Goal: Task Accomplishment & Management: Manage account settings

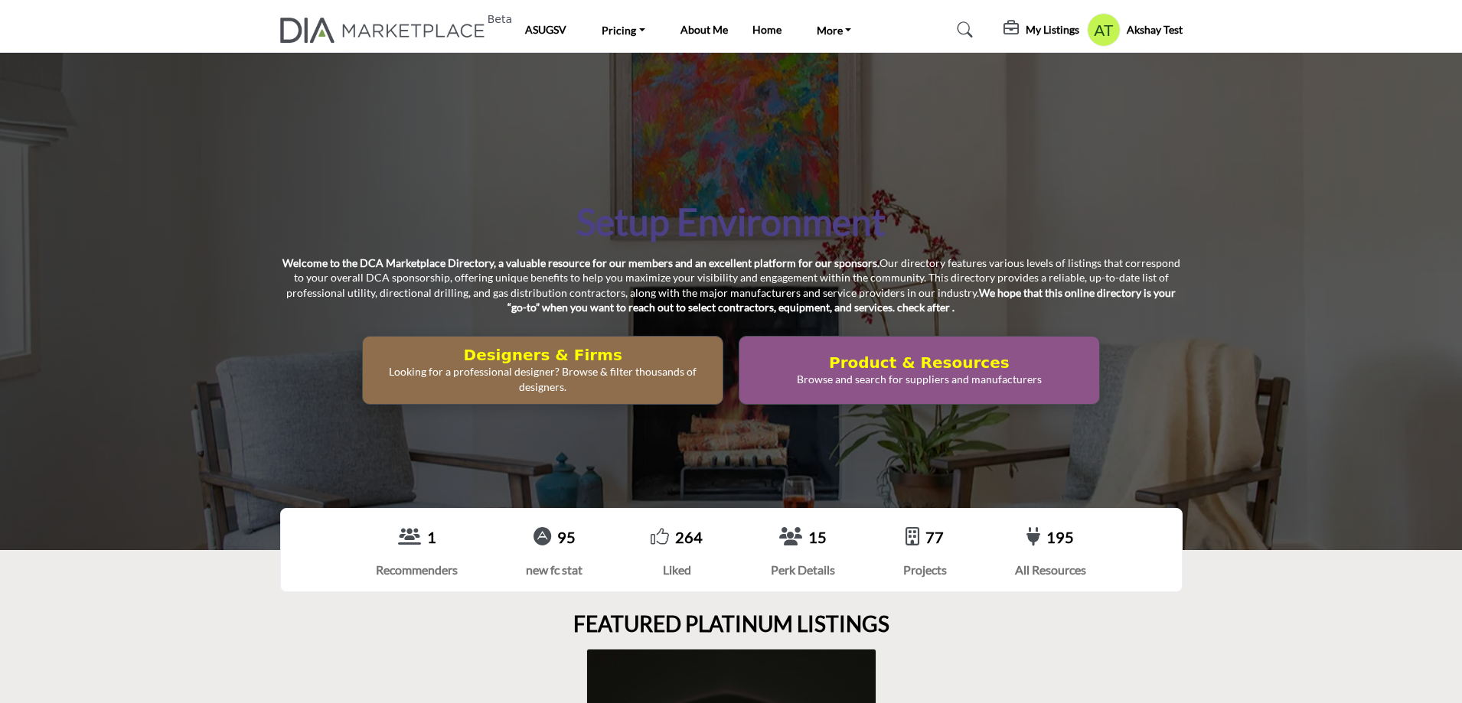
click at [966, 155] on div "Setup Environment Welcome to the DCA Marketplace Directory, a valuable resource…" at bounding box center [731, 302] width 1462 height 498
click at [1112, 317] on div "Setup Environment Welcome to the DCA Marketplace Directory, a valuable resource…" at bounding box center [731, 301] width 902 height 207
drag, startPoint x: 1237, startPoint y: 181, endPoint x: 1209, endPoint y: 162, distance: 34.2
click at [1237, 181] on div "Setup Environment Welcome to the DCA Marketplace Directory, a valuable resource…" at bounding box center [731, 302] width 1462 height 498
click at [1041, 32] on h5 "My Listings" at bounding box center [1053, 30] width 54 height 14
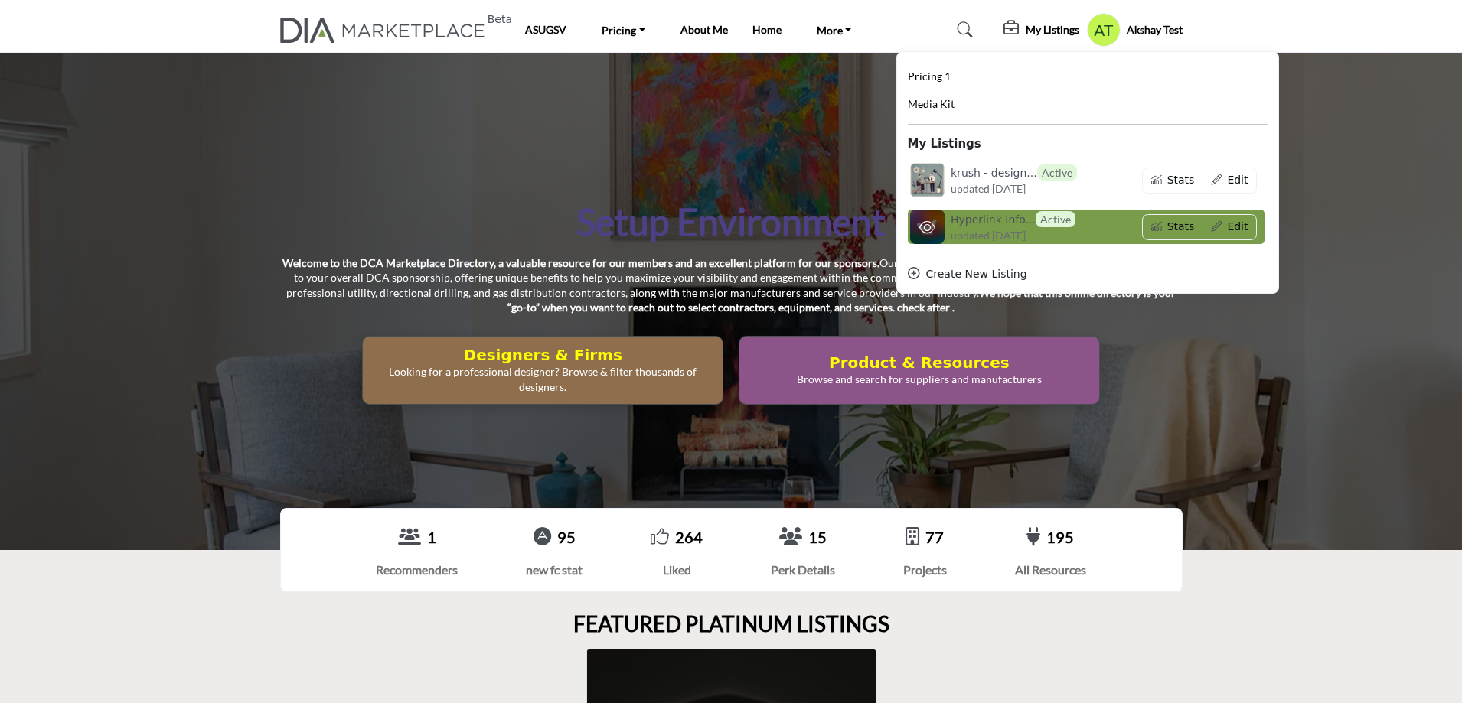
click at [984, 227] on span "updated [DATE]" at bounding box center [988, 235] width 75 height 16
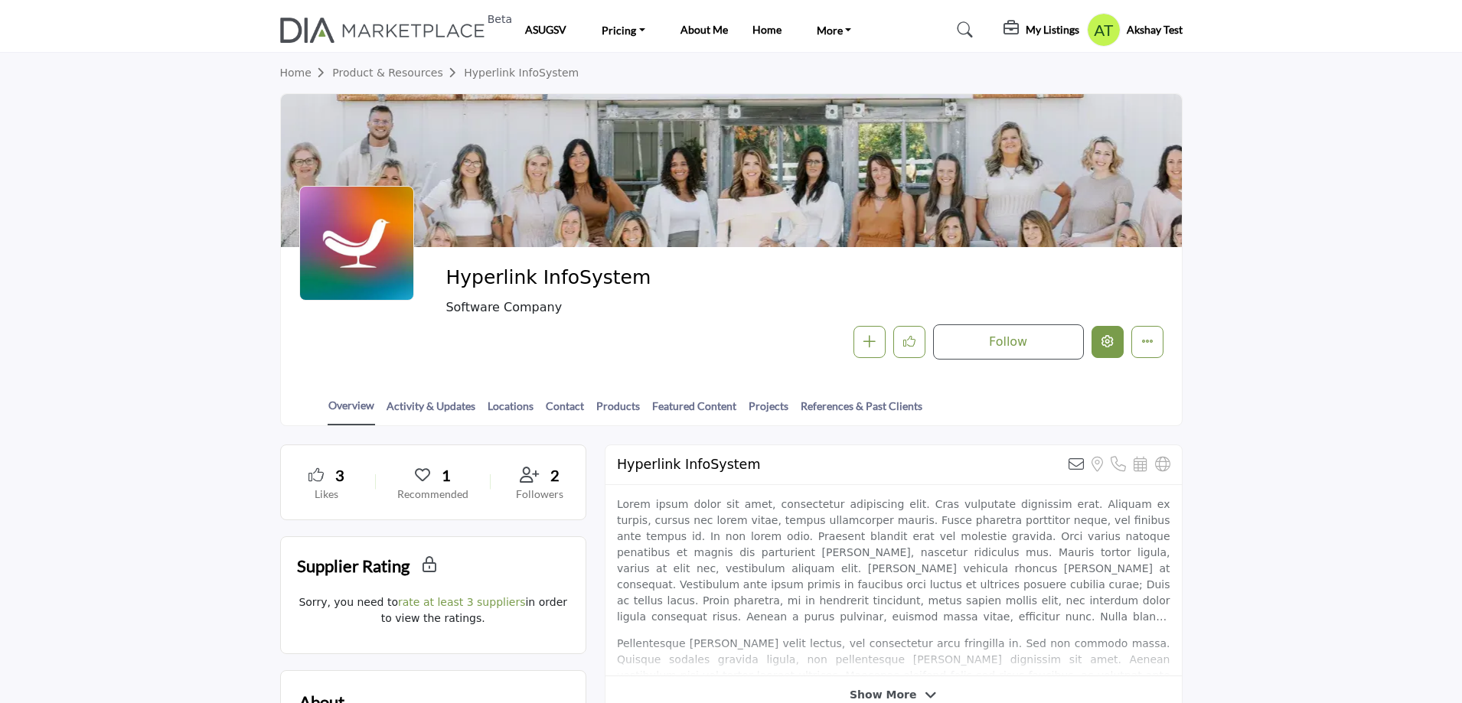
click at [1106, 346] on icon "Edit company" at bounding box center [1108, 341] width 12 height 12
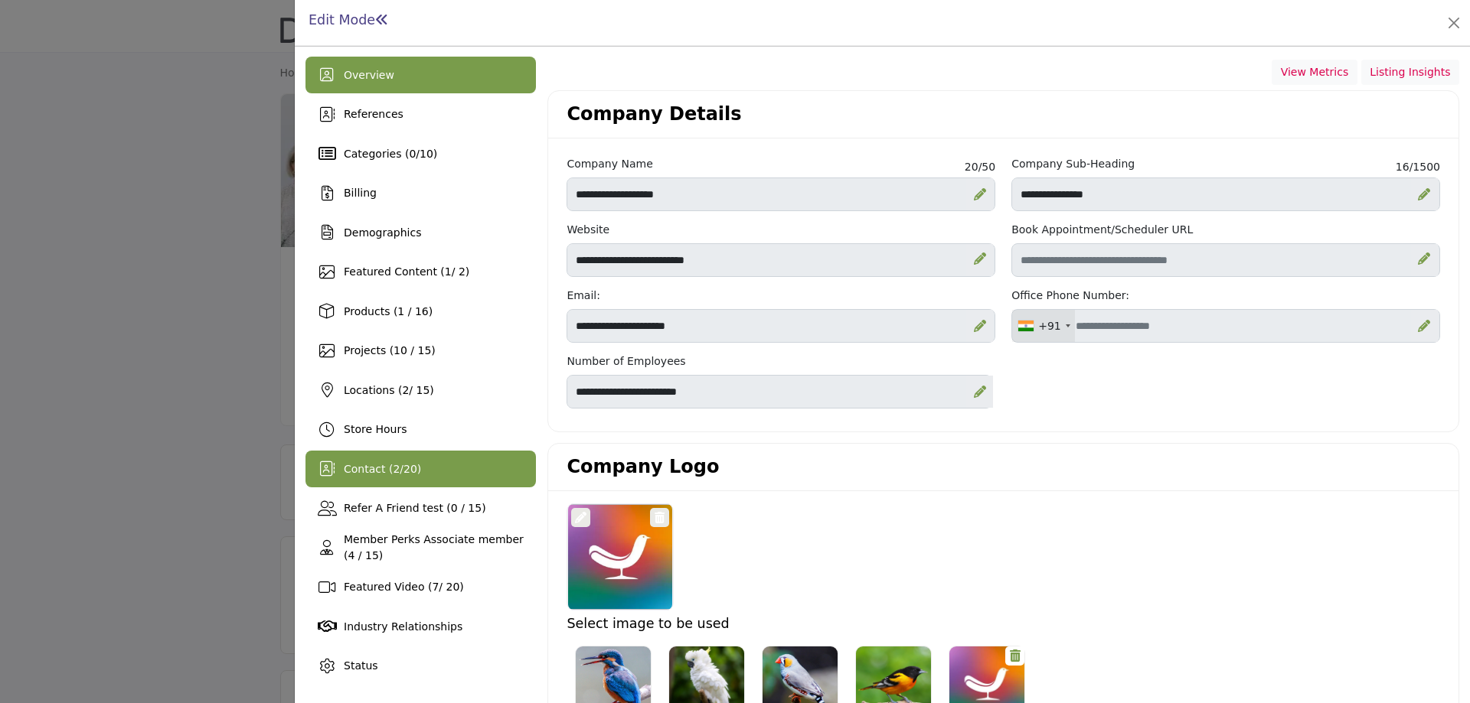
click at [376, 455] on div "Contact ( 2 / 20 )" at bounding box center [420, 469] width 230 height 37
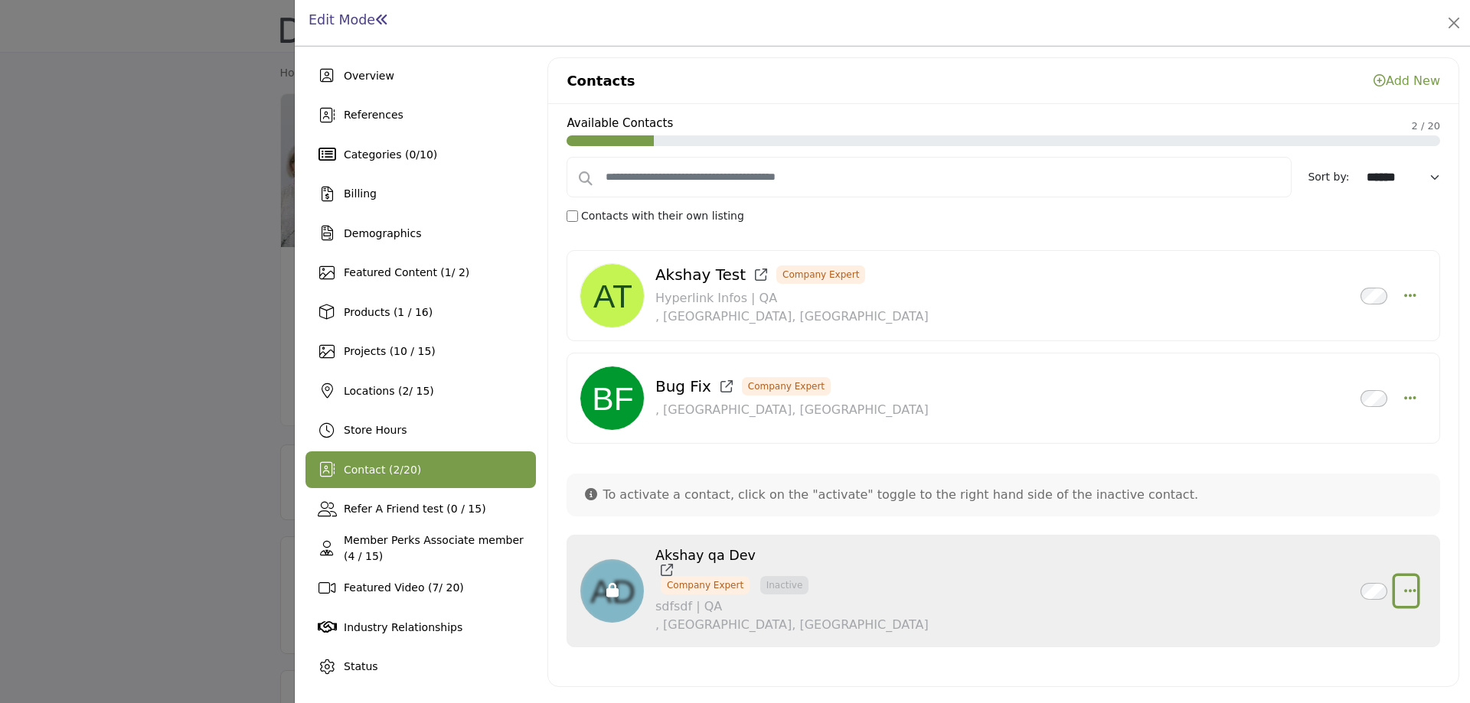
click at [1416, 596] on button "button" at bounding box center [1406, 591] width 22 height 31
click at [1407, 399] on icon "Select Droddown options" at bounding box center [1410, 398] width 12 height 14
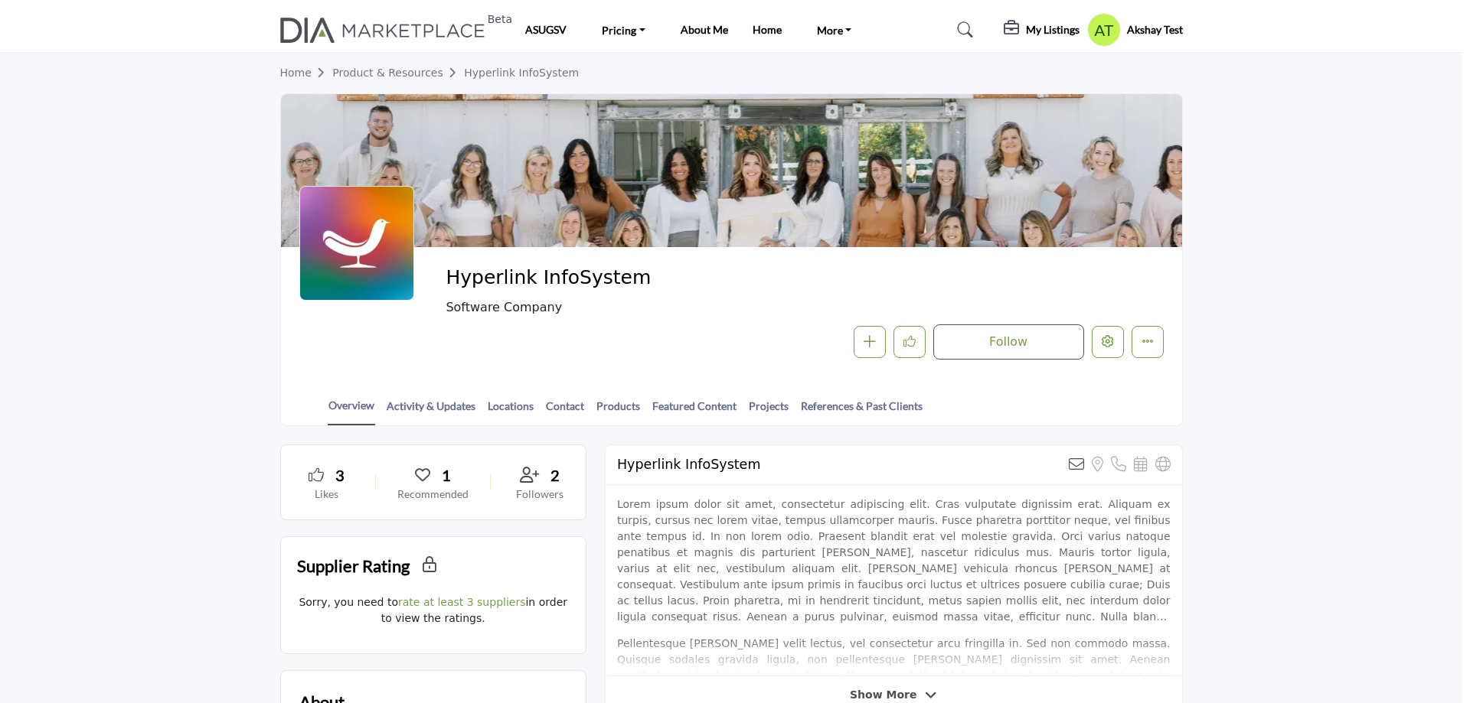
click at [240, 178] on div at bounding box center [735, 351] width 1470 height 703
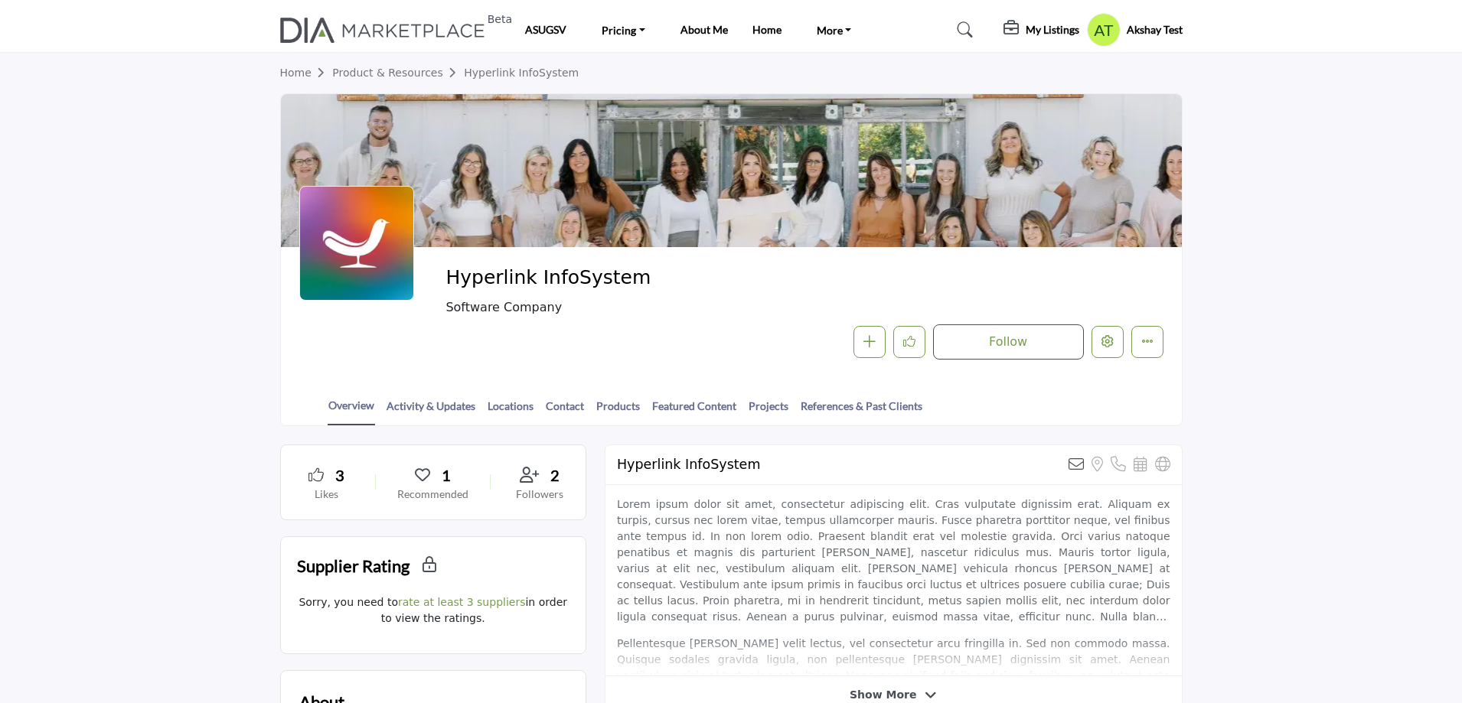
click at [1092, 33] on profile-featured-7161000e-1b1d-43bd-9be3-34089e6bd878 "Show hide supplier dropdown" at bounding box center [1104, 30] width 34 height 34
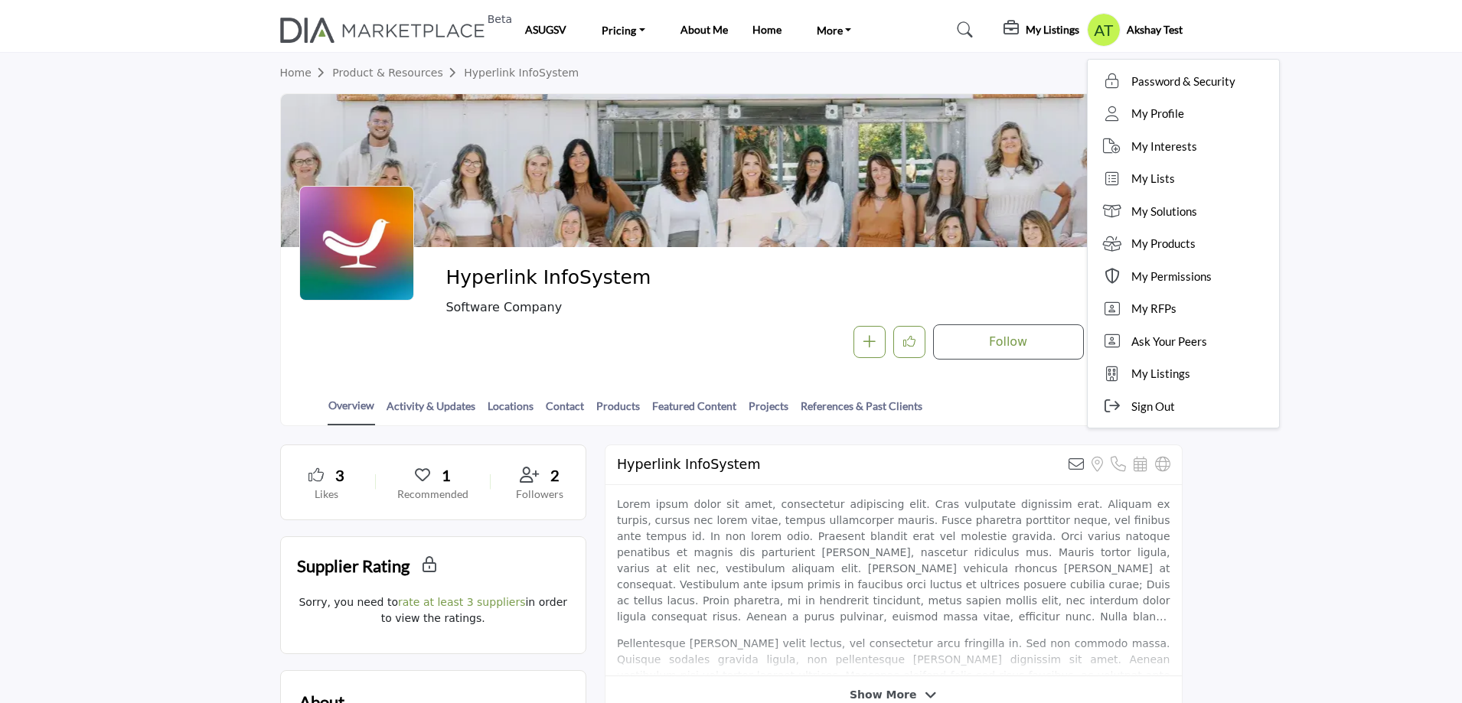
click at [1092, 33] on profile-featured-7161000e-1b1d-43bd-9be3-34089e6bd878 "Show hide supplier dropdown" at bounding box center [1104, 30] width 34 height 34
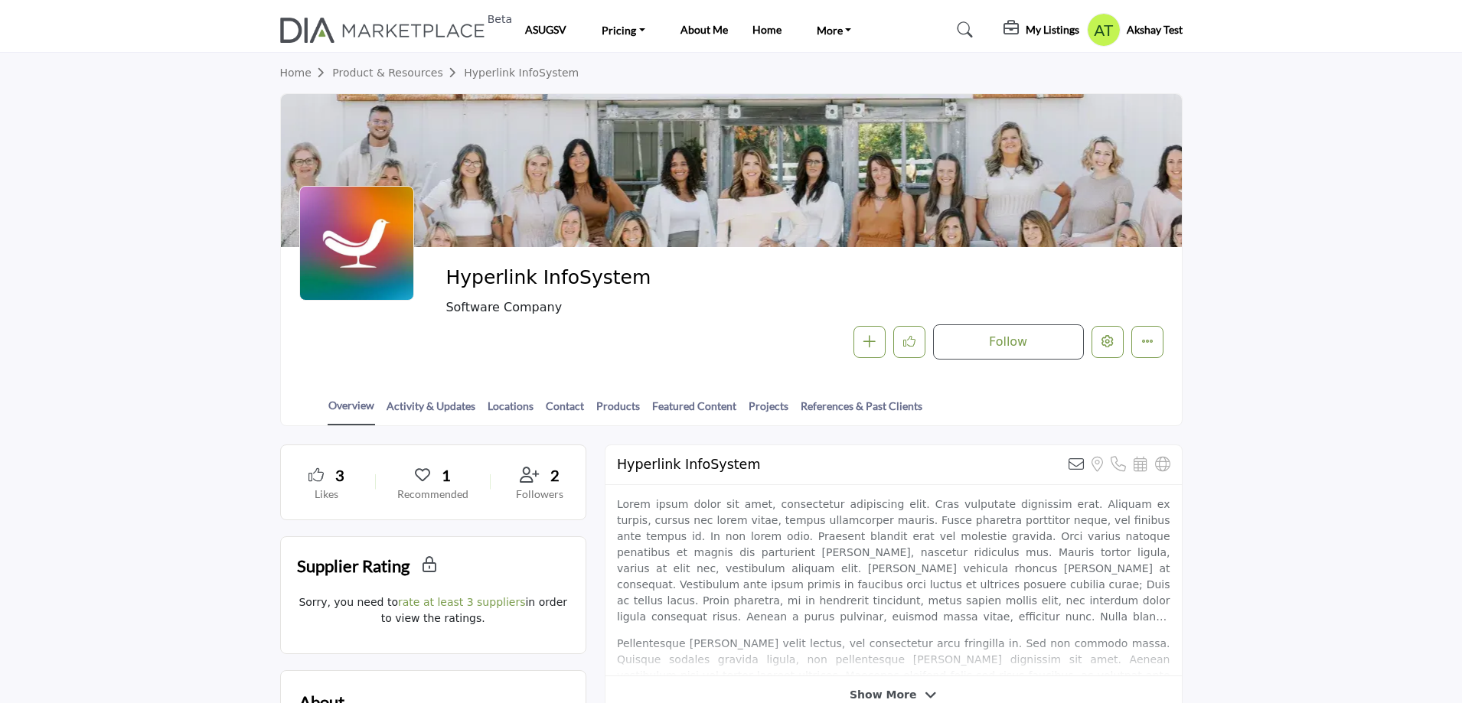
click at [1043, 28] on h5 "My Listings" at bounding box center [1053, 30] width 54 height 14
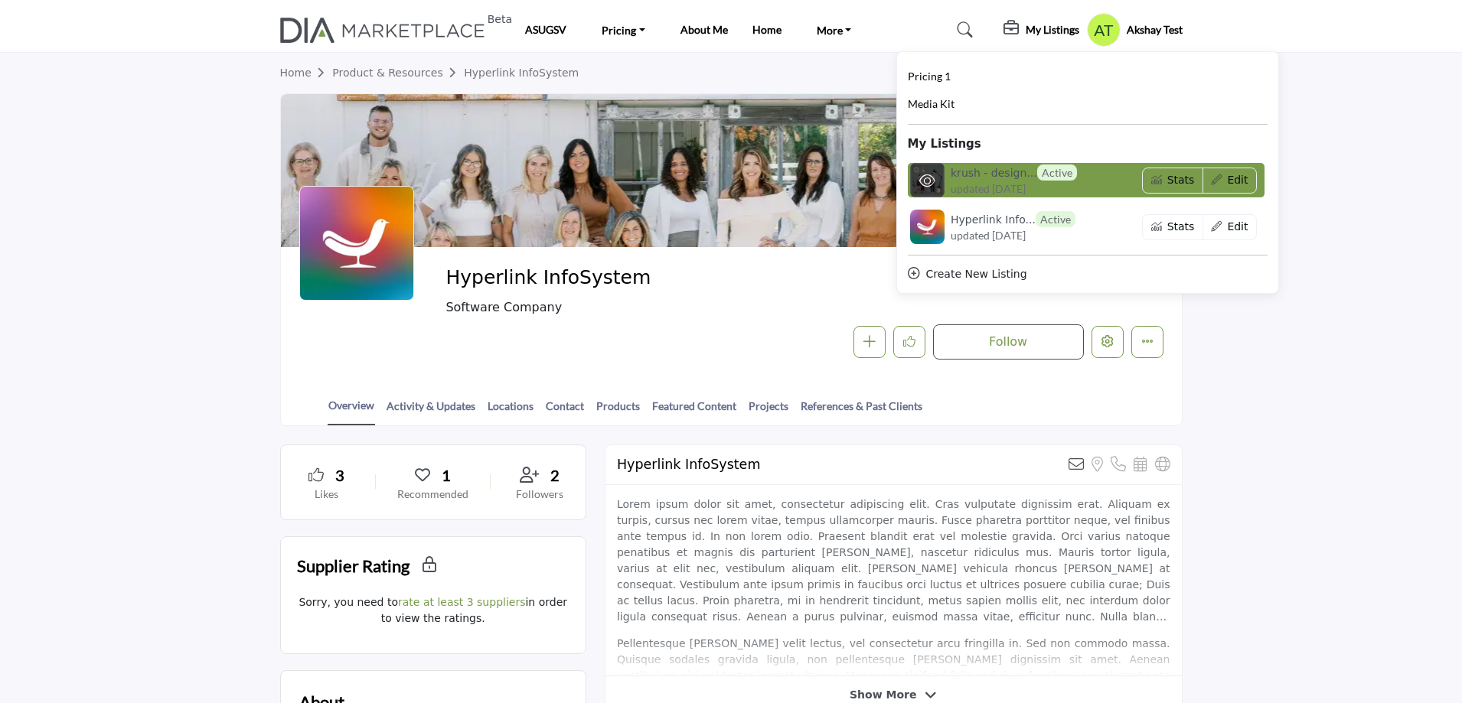
click at [960, 171] on h6 "krush - design... Active" at bounding box center [1014, 173] width 126 height 16
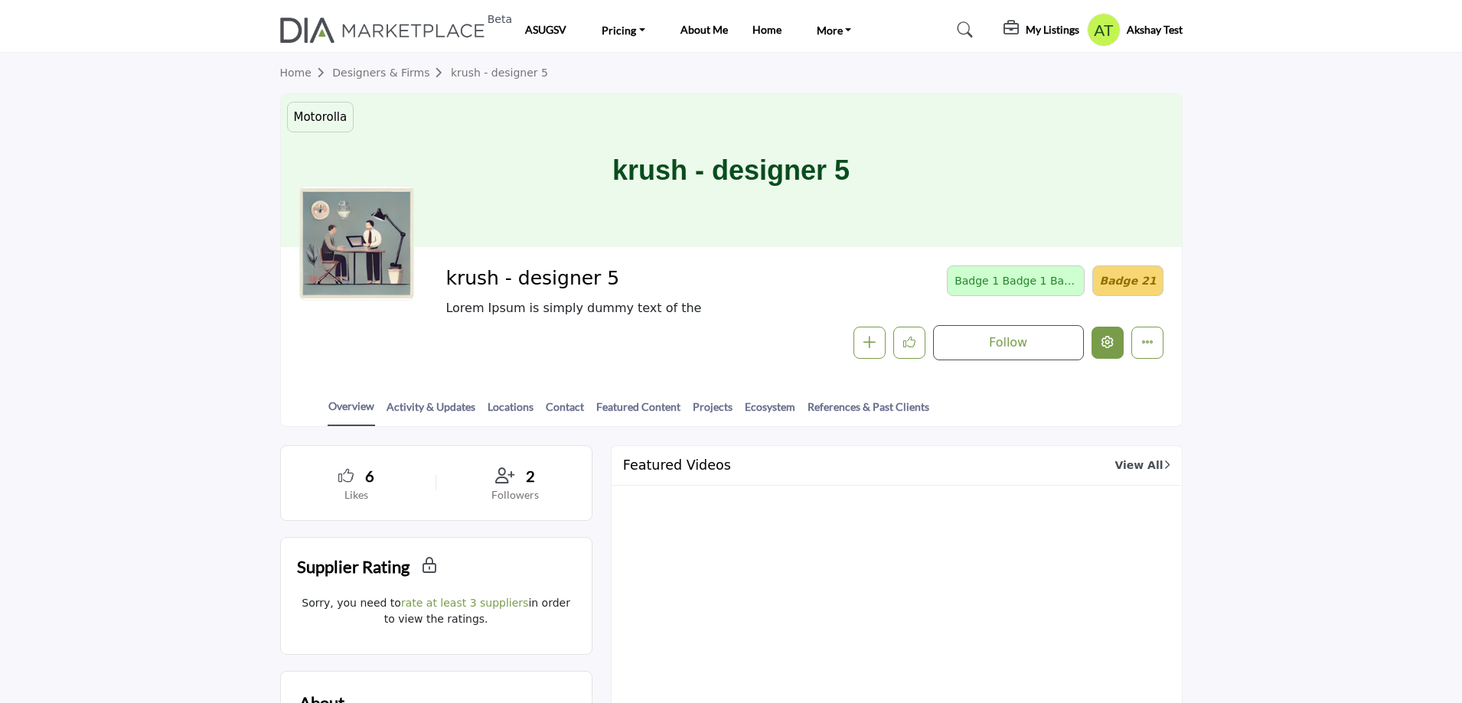
click at [1109, 340] on icon "Edit company" at bounding box center [1108, 342] width 12 height 12
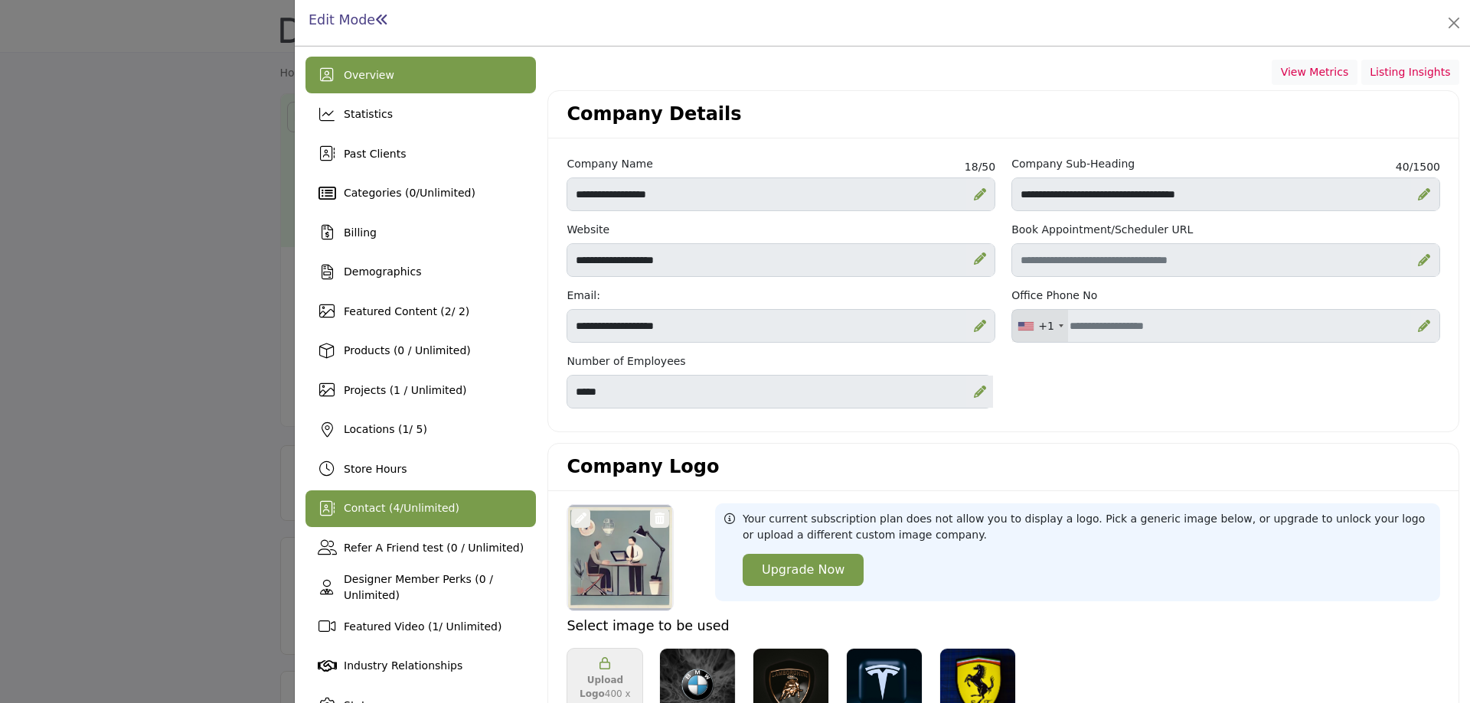
click at [387, 519] on div "Contact ( 4 / Unlimited )" at bounding box center [420, 509] width 230 height 37
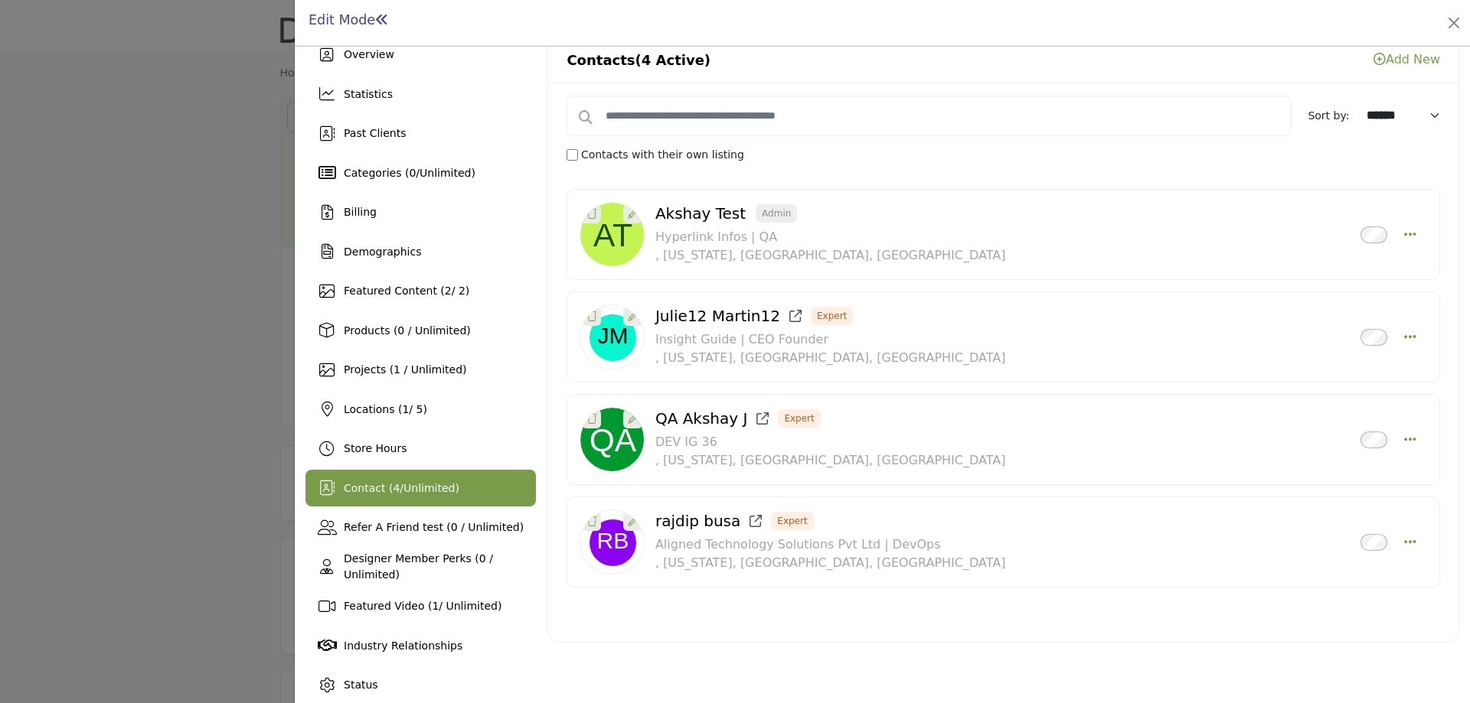
scroll to position [32, 0]
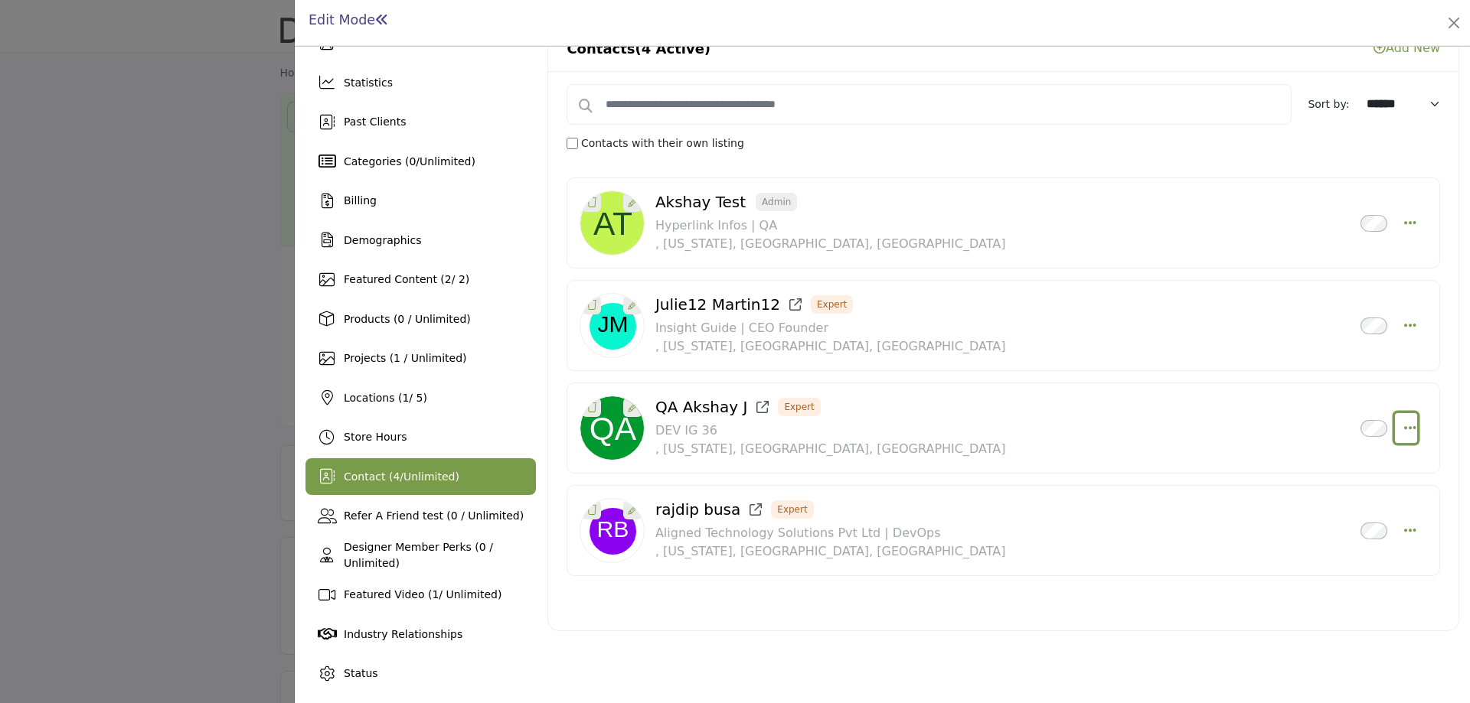
click at [1406, 428] on icon "Select Droddown options" at bounding box center [1410, 428] width 12 height 14
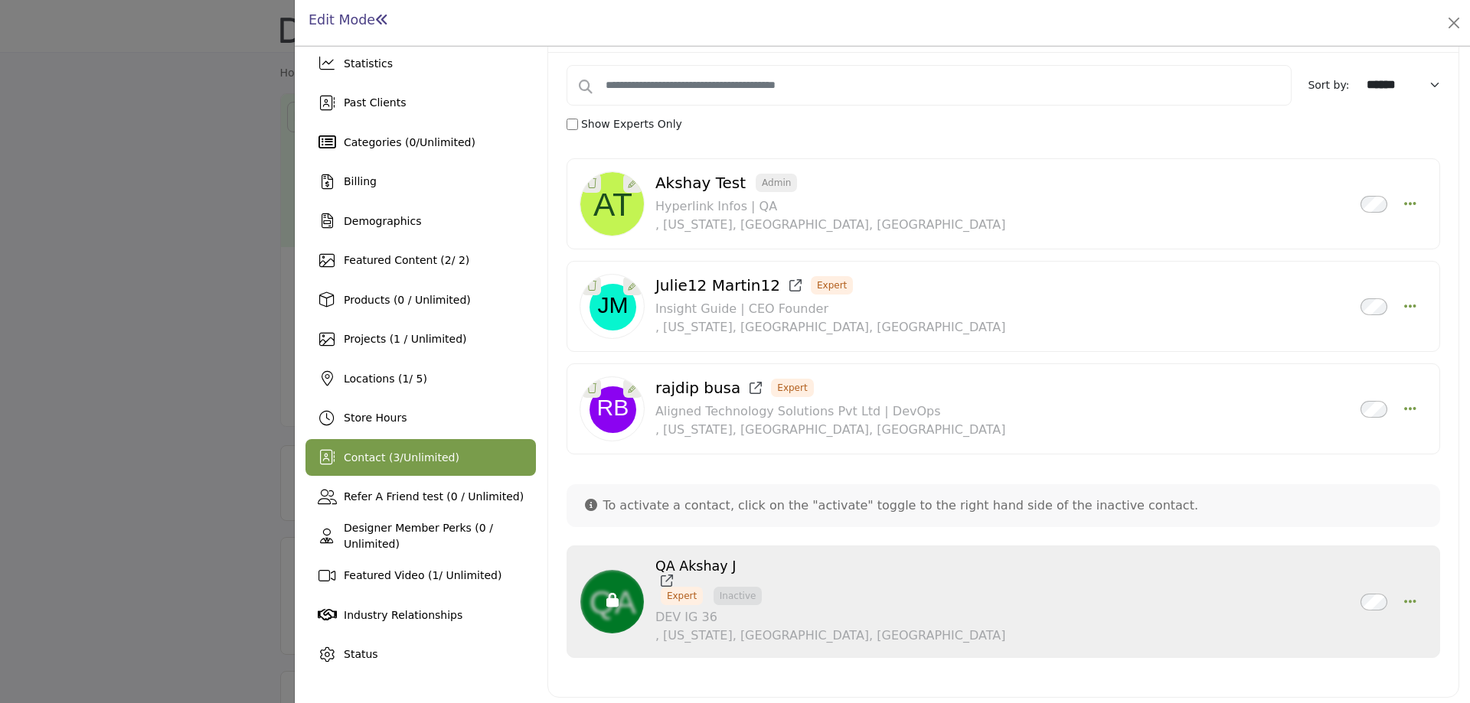
scroll to position [57, 0]
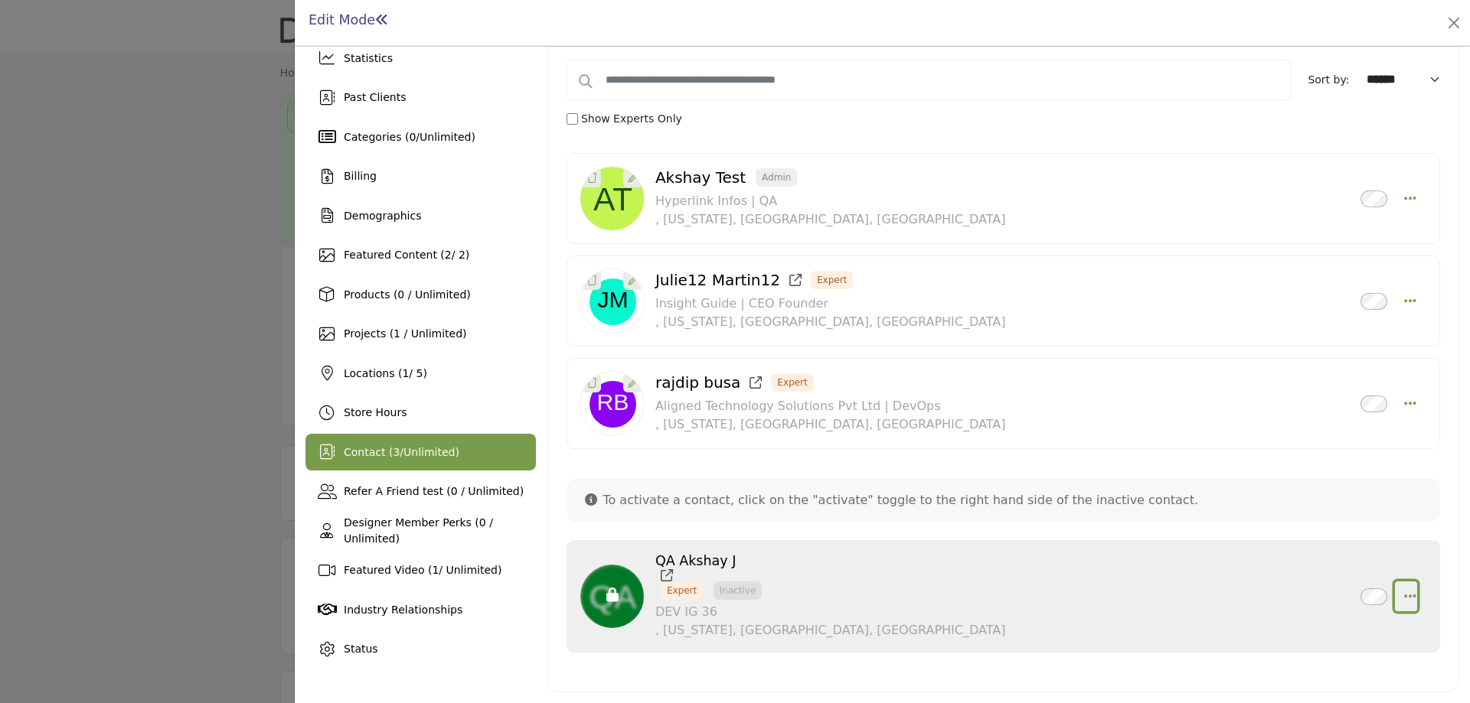
click at [1407, 596] on icon "button" at bounding box center [1410, 596] width 12 height 14
click at [1404, 595] on icon "button" at bounding box center [1410, 596] width 12 height 14
click at [1404, 400] on icon "Select Droddown options" at bounding box center [1410, 404] width 12 height 14
click at [1410, 297] on div "Julie12 Martin12 Expert Inactive" at bounding box center [1002, 301] width 847 height 65
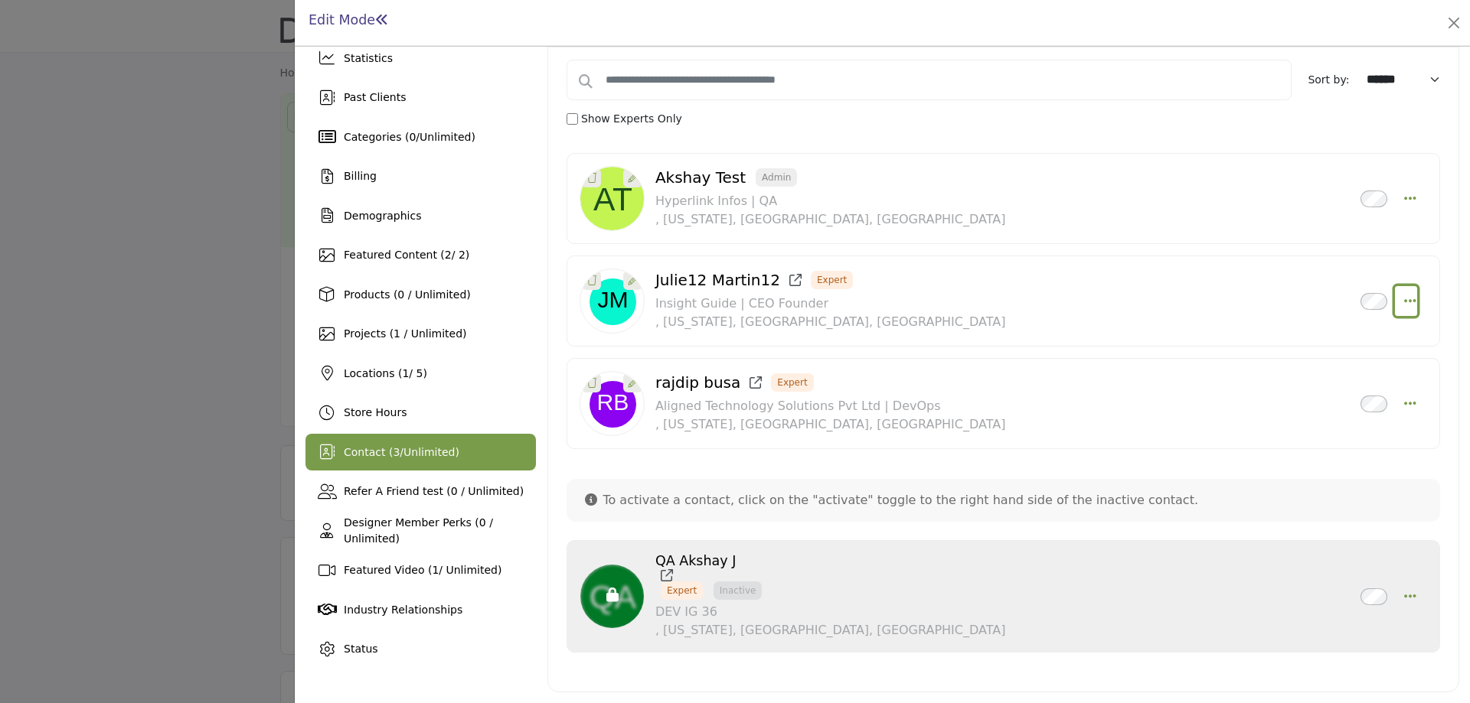
click at [1406, 297] on icon "Select Droddown options" at bounding box center [1410, 301] width 12 height 14
click at [1405, 199] on icon "Select Droddown options" at bounding box center [1410, 198] width 12 height 14
click at [1404, 302] on icon "Select Droddown options" at bounding box center [1410, 301] width 12 height 14
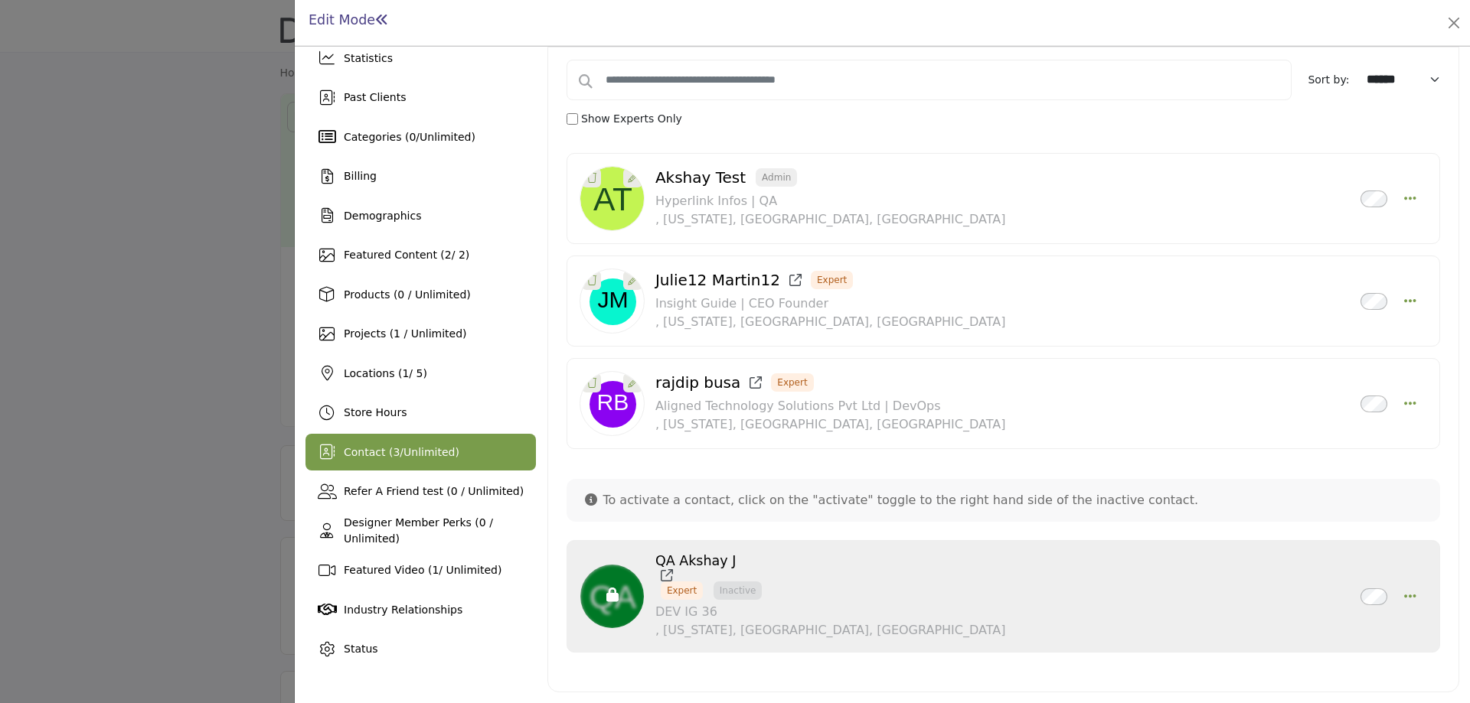
click at [258, 155] on div at bounding box center [735, 351] width 1470 height 703
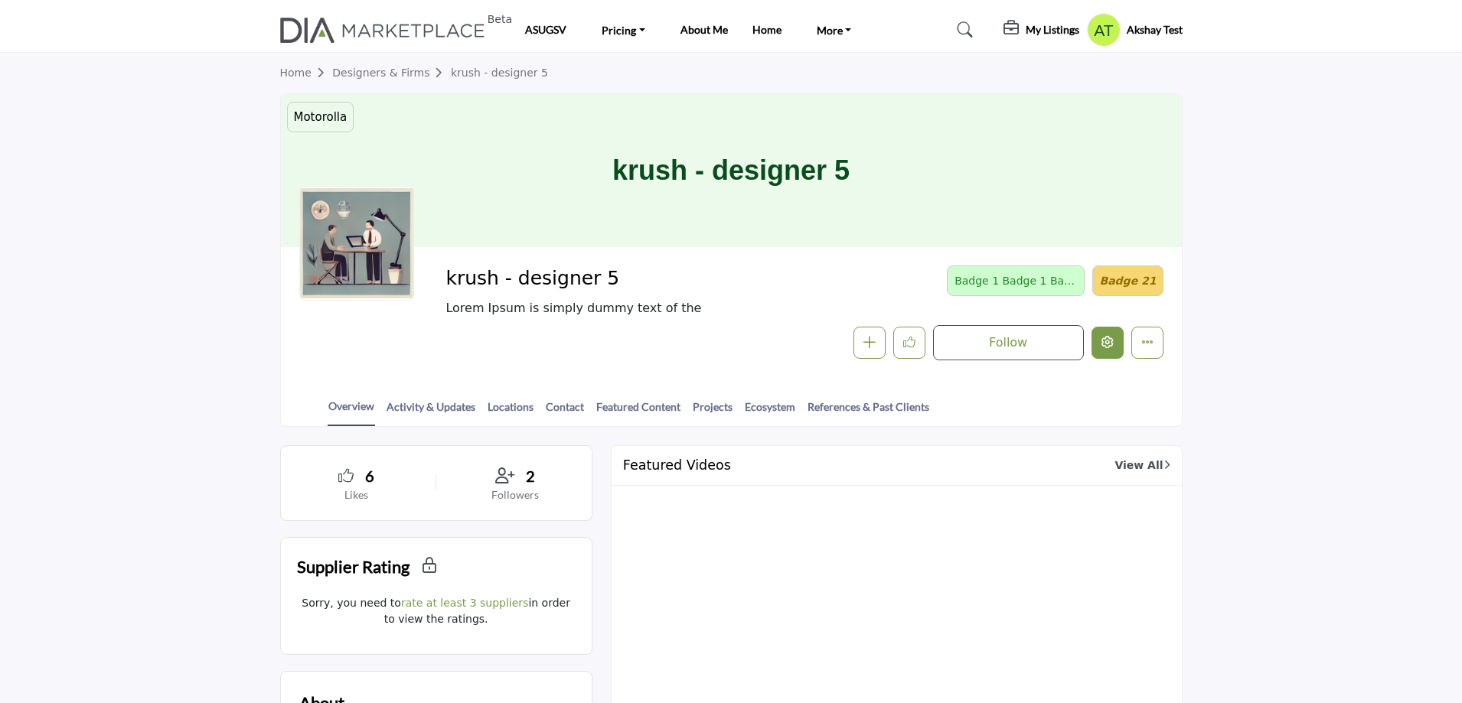
click at [1106, 338] on icon "Edit company" at bounding box center [1108, 342] width 12 height 12
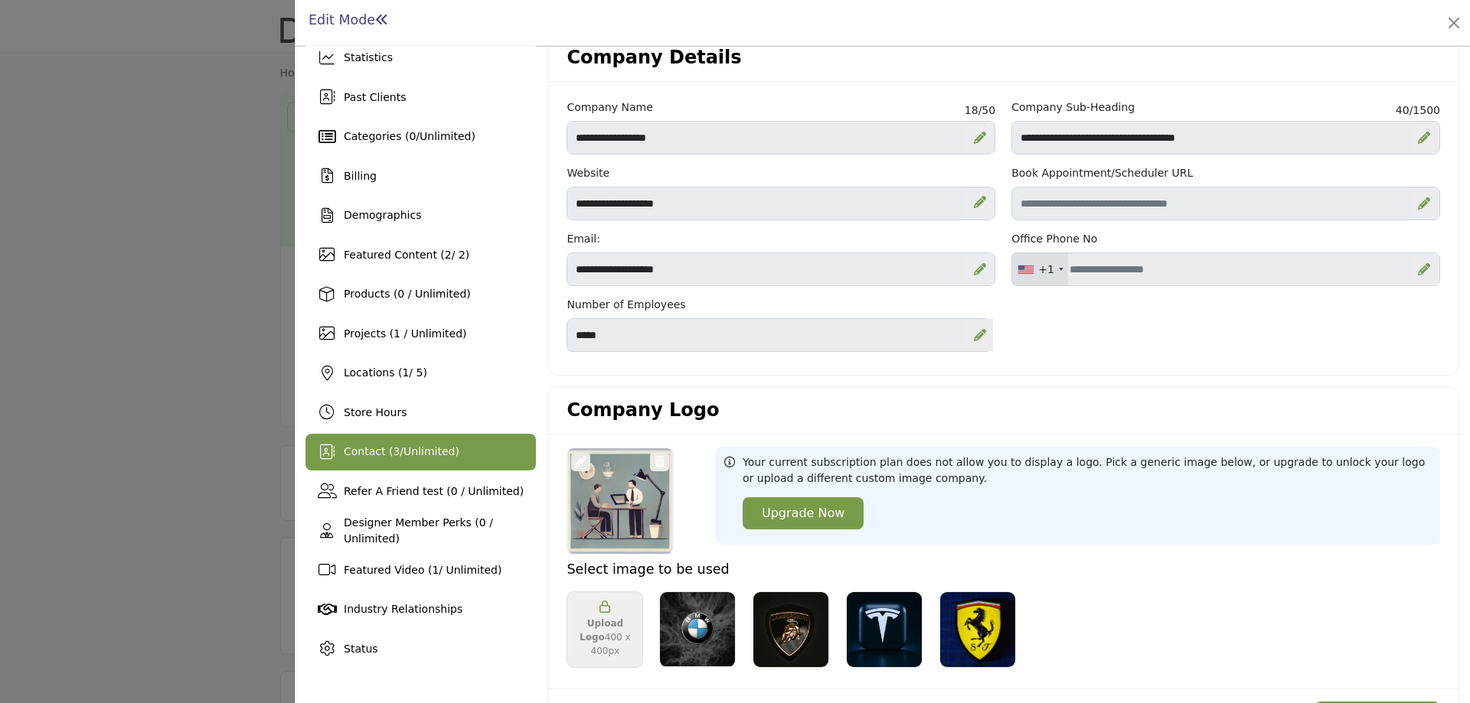
click at [433, 468] on div "Contact ( 3 / Unlimited )" at bounding box center [420, 452] width 230 height 37
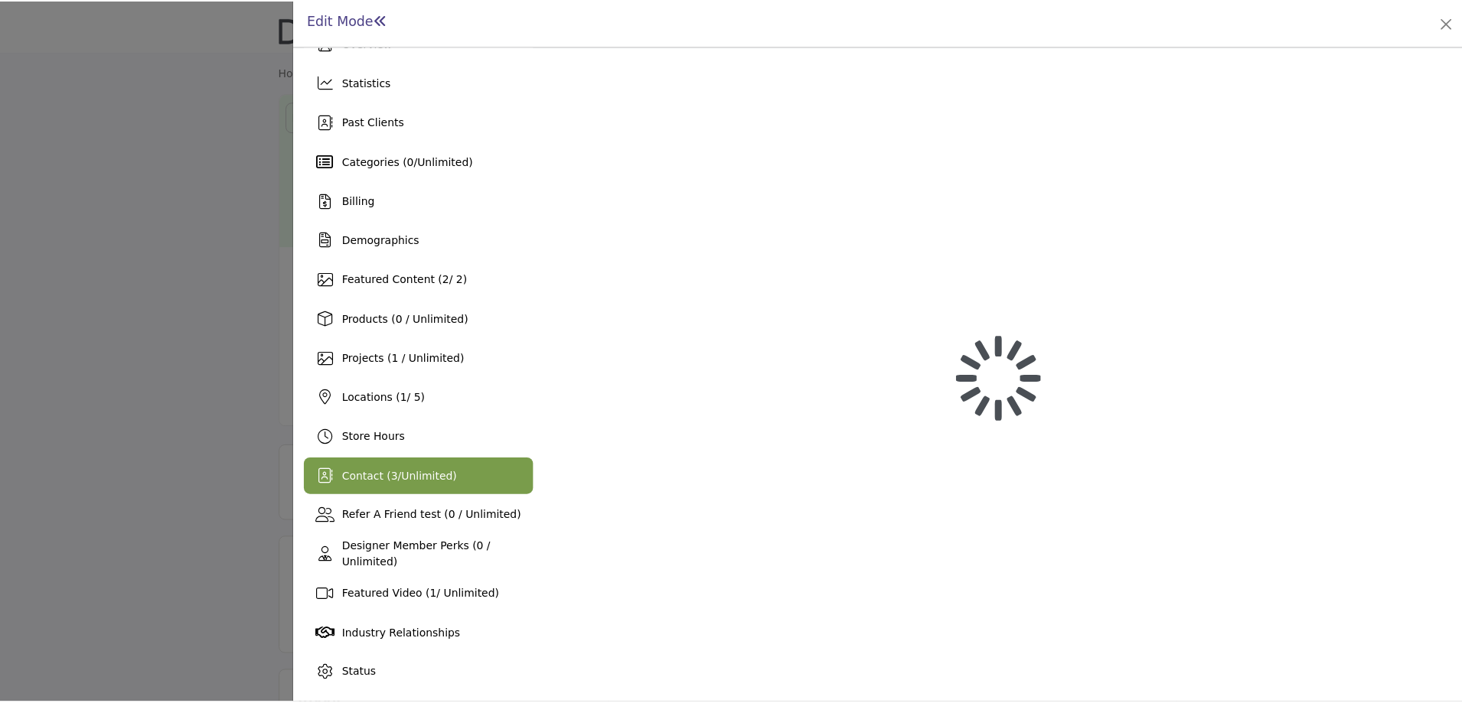
scroll to position [32, 0]
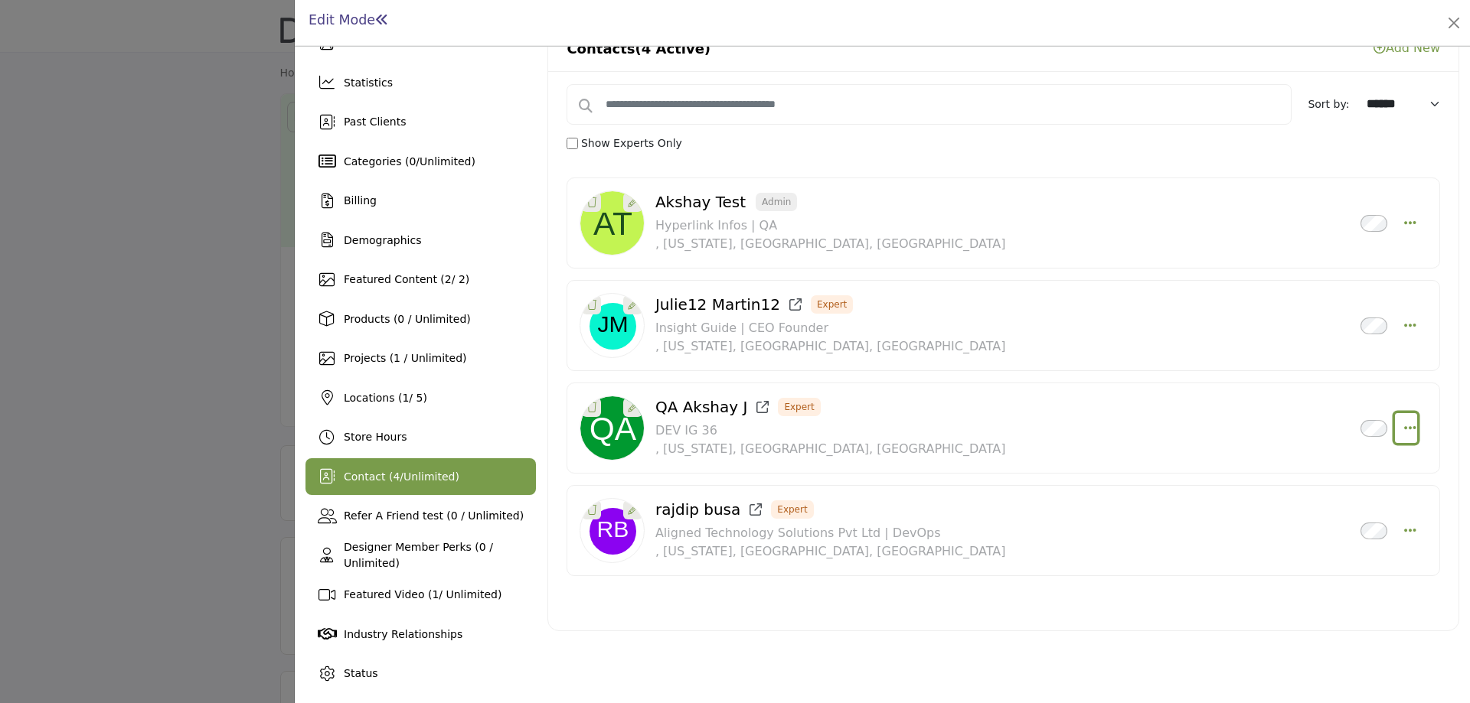
click at [1404, 426] on icon "Select Droddown options" at bounding box center [1410, 428] width 12 height 14
click at [1404, 328] on icon "Select Droddown options" at bounding box center [1410, 325] width 12 height 14
click at [1405, 218] on icon "Select Droddown options" at bounding box center [1410, 223] width 12 height 14
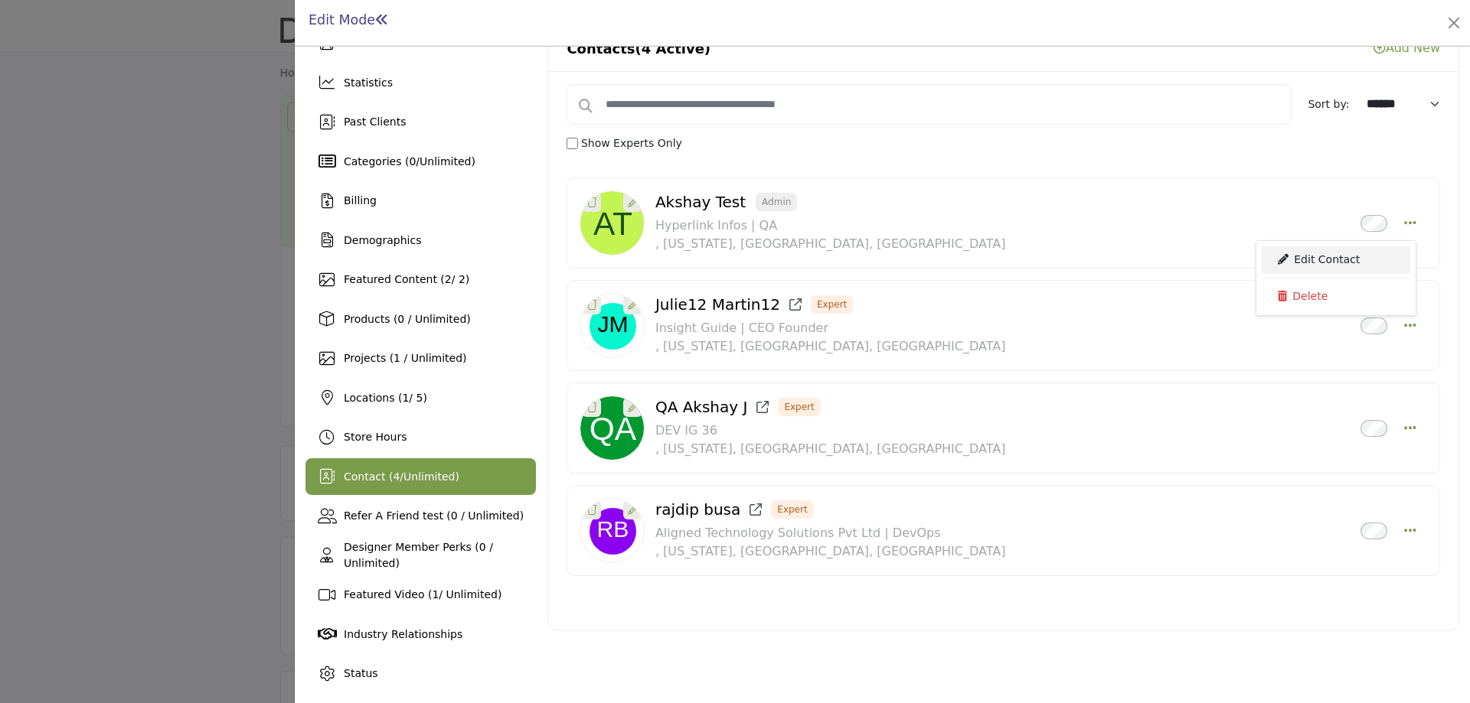
click at [1315, 255] on link "Edit Contact" at bounding box center [1335, 260] width 149 height 28
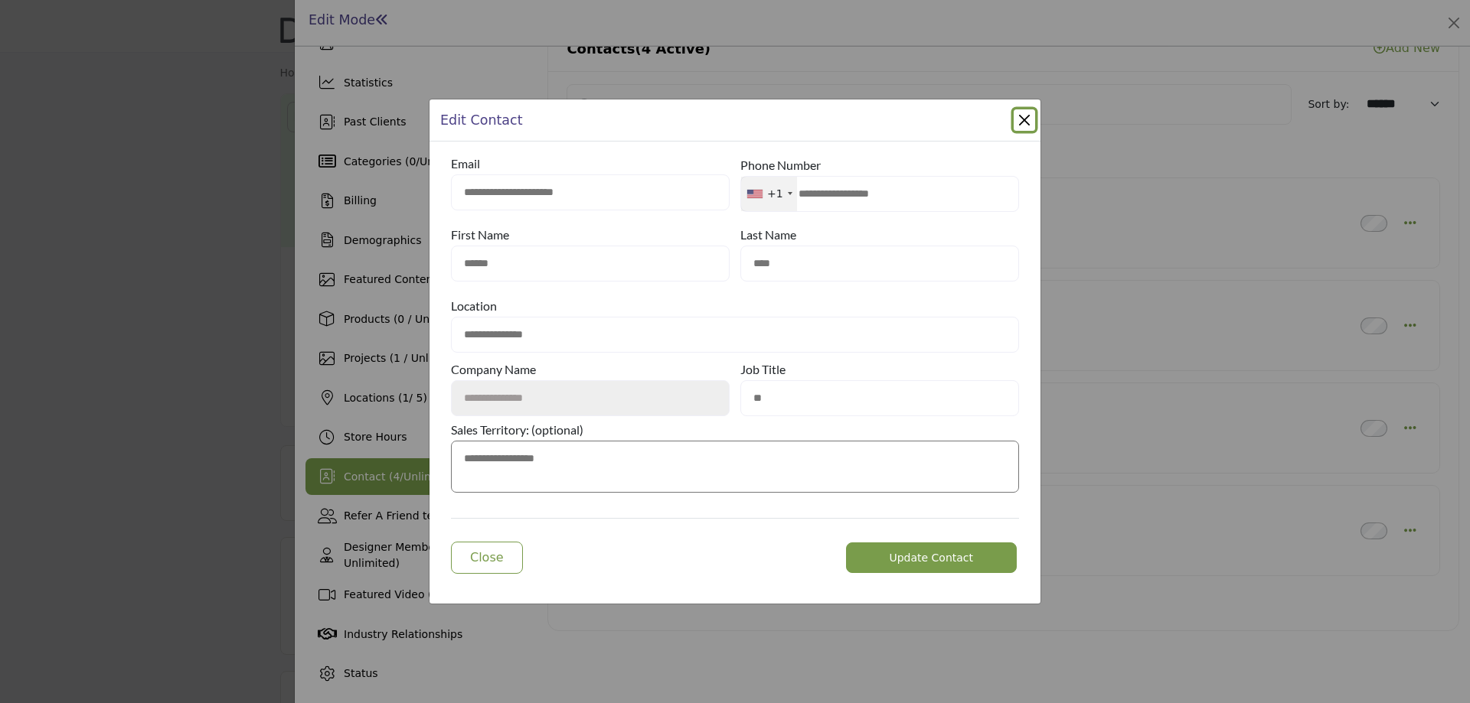
click at [1026, 123] on button "Close Modal" at bounding box center [1023, 119] width 21 height 21
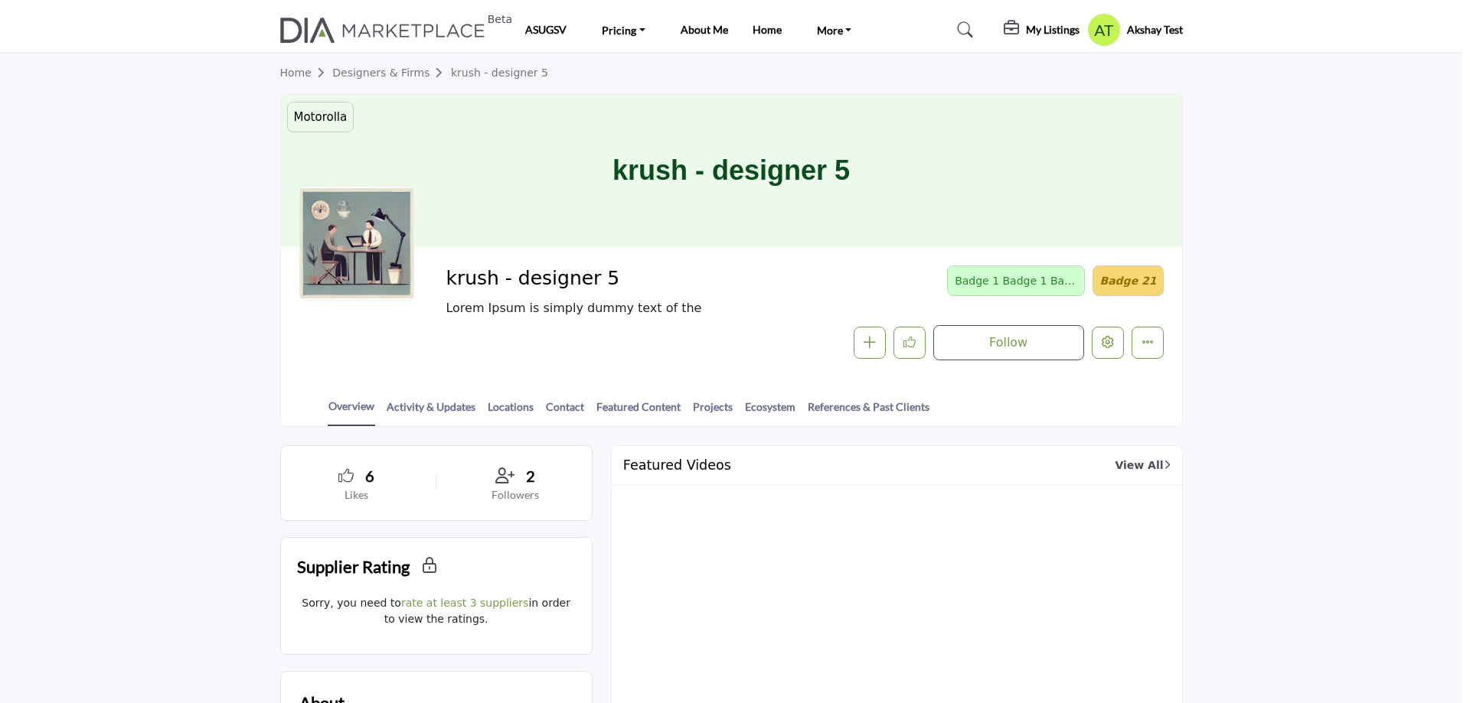
click at [243, 142] on div at bounding box center [735, 351] width 1470 height 703
click at [1103, 31] on profile-featured-7161000e-1b1d-43bd-9be3-34089e6bd878 "Show hide supplier dropdown" at bounding box center [1104, 30] width 34 height 34
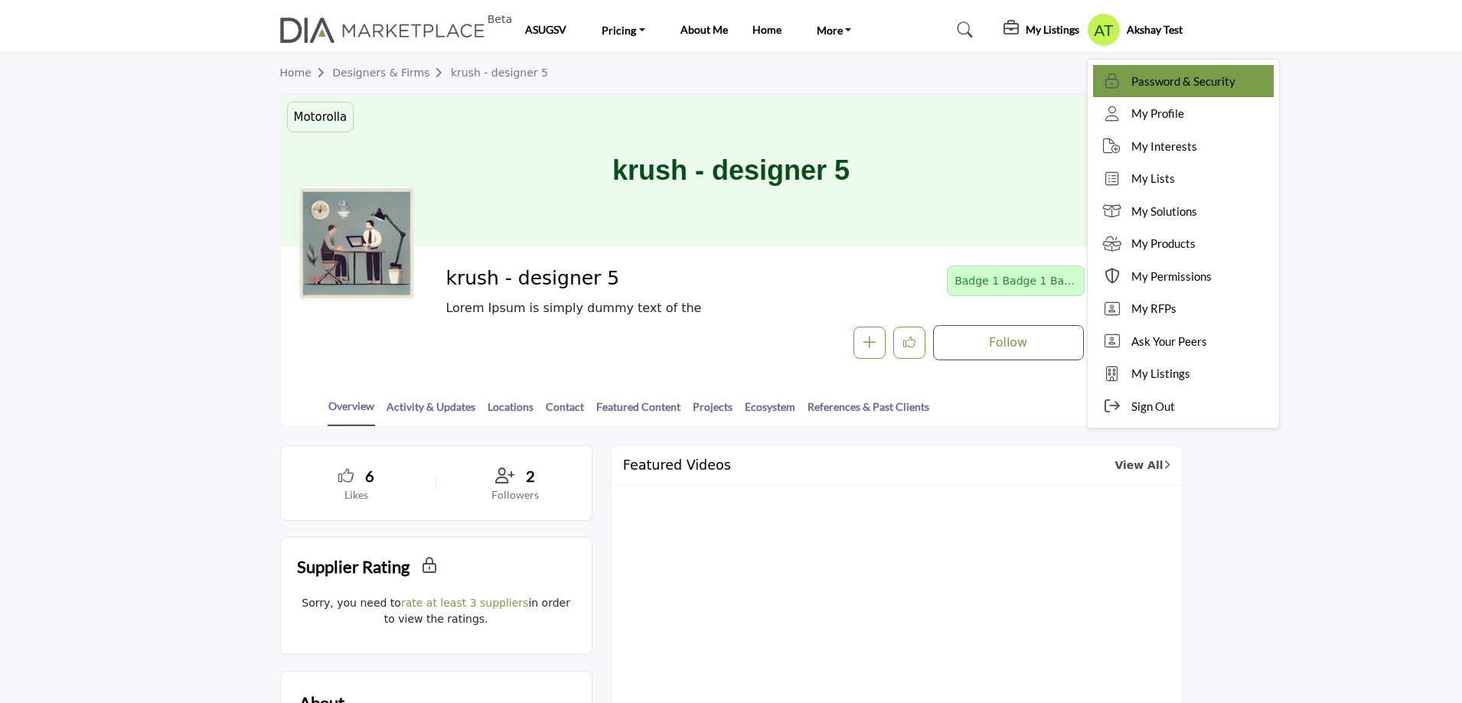
click at [1144, 85] on span "Password & Security" at bounding box center [1183, 82] width 104 height 18
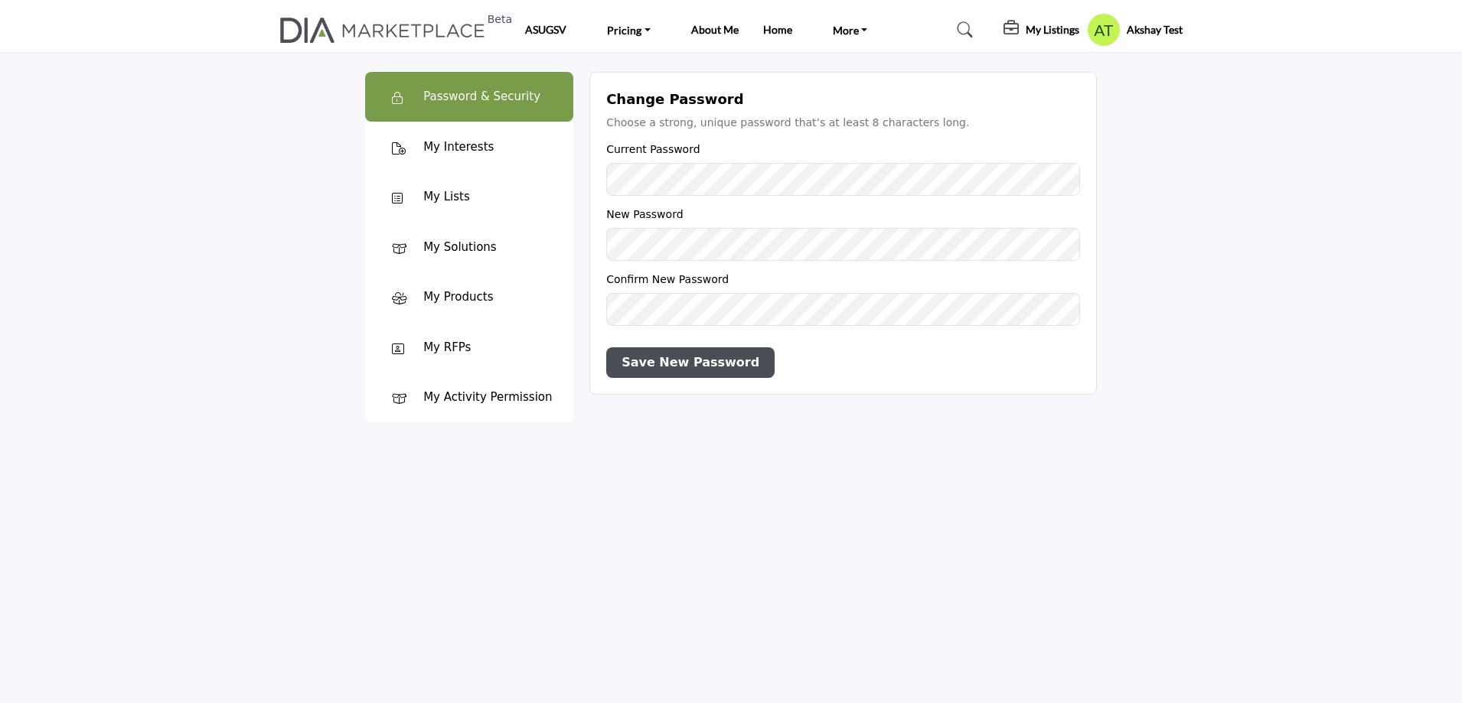
click at [1104, 36] on profile-featured-7161000e-1b1d-43bd-9be3-34089e6bd878 "Show hide supplier dropdown" at bounding box center [1104, 30] width 34 height 34
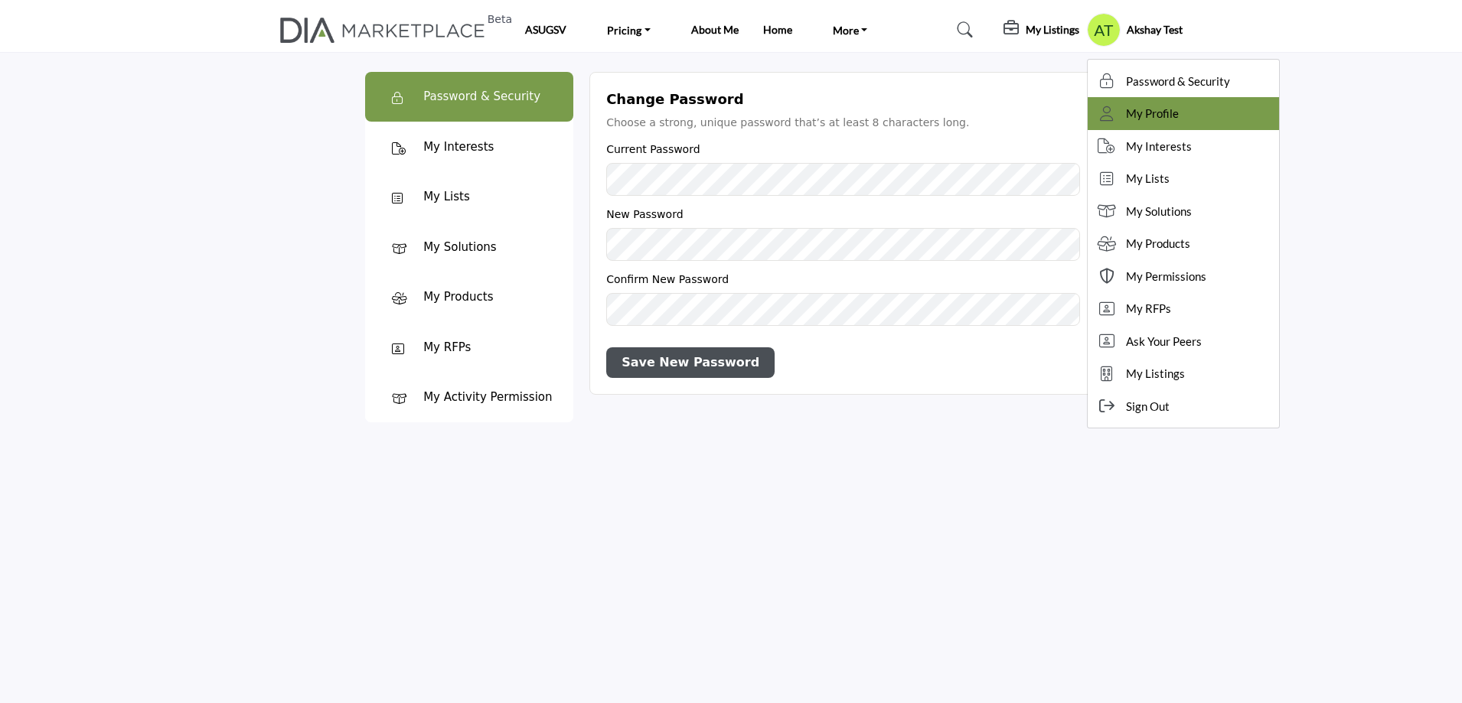
click at [1148, 113] on span "My Profile" at bounding box center [1152, 114] width 53 height 18
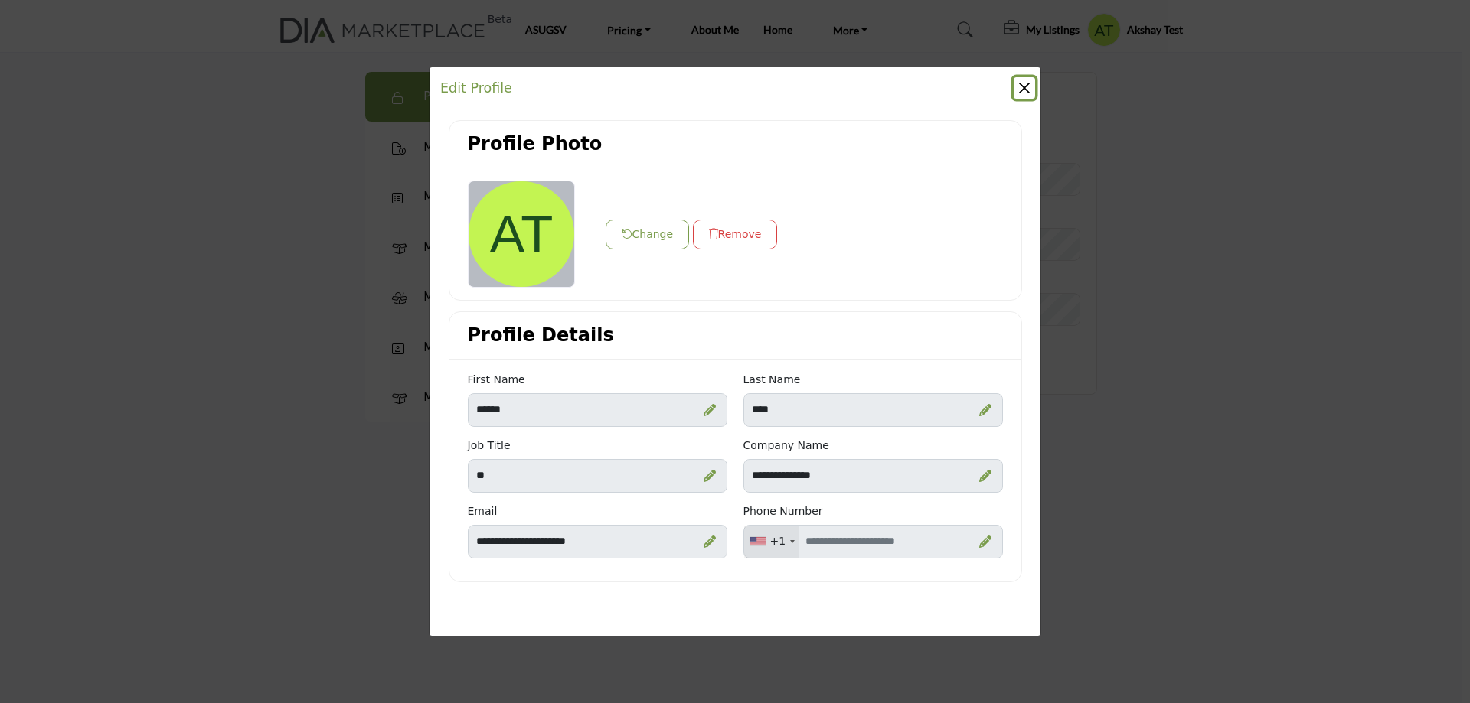
click at [1026, 90] on button "Close" at bounding box center [1023, 87] width 21 height 21
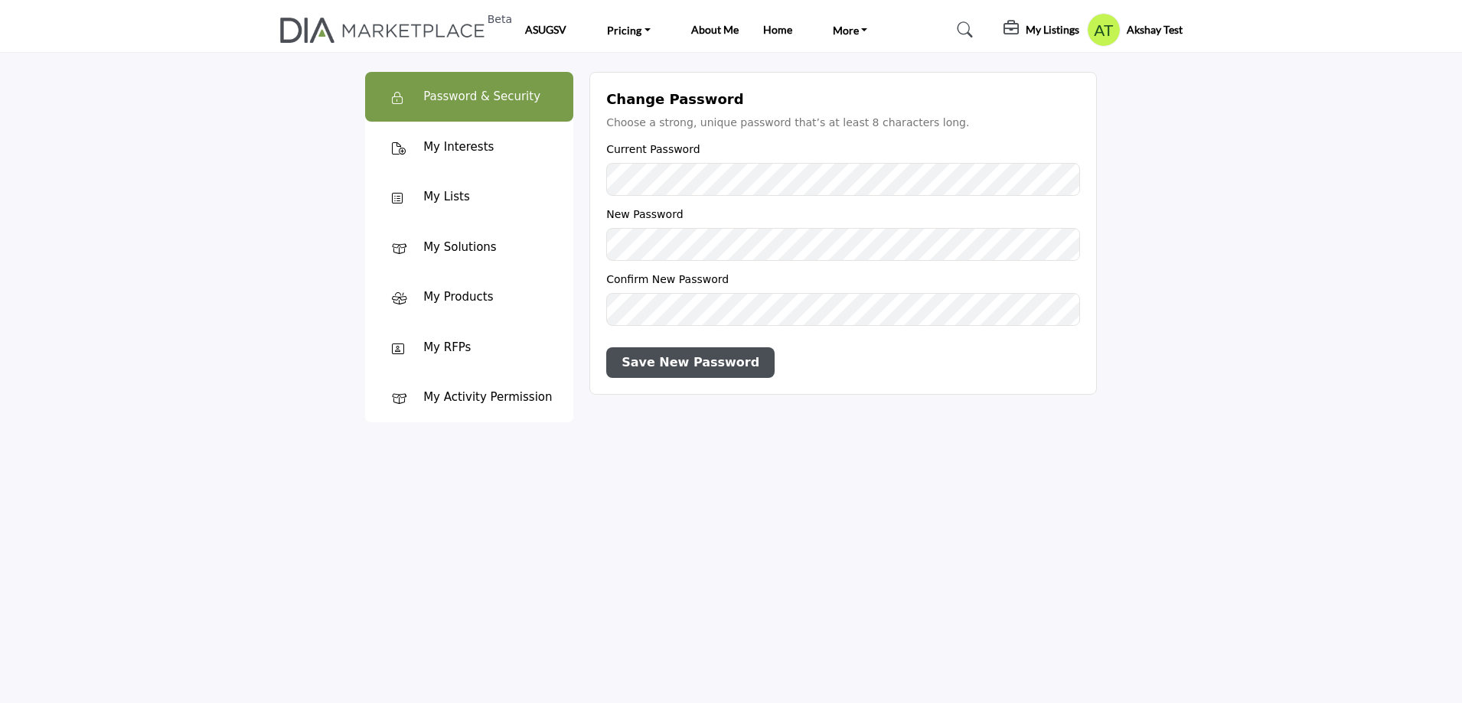
click at [1019, 28] on div "My Listings" at bounding box center [1042, 30] width 76 height 18
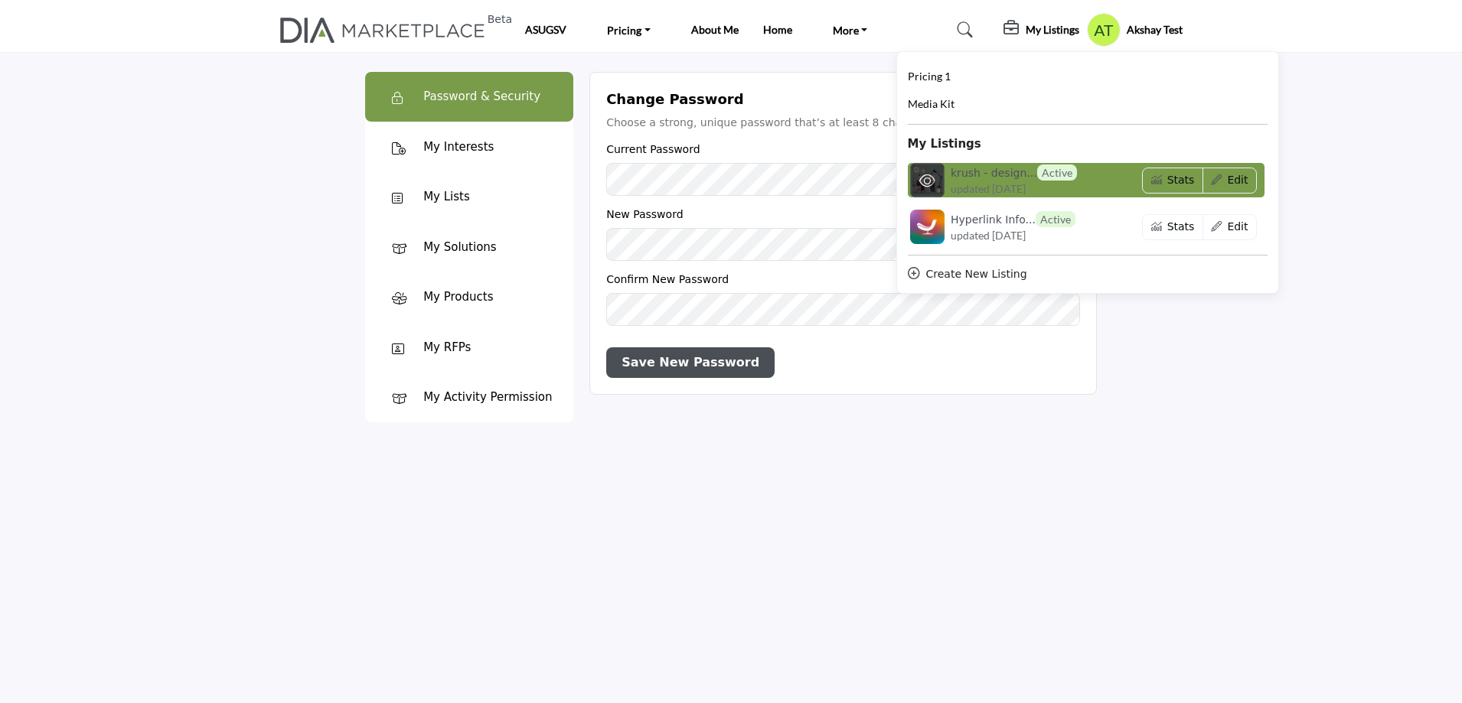
click at [963, 190] on span "updated [DATE]" at bounding box center [988, 189] width 75 height 16
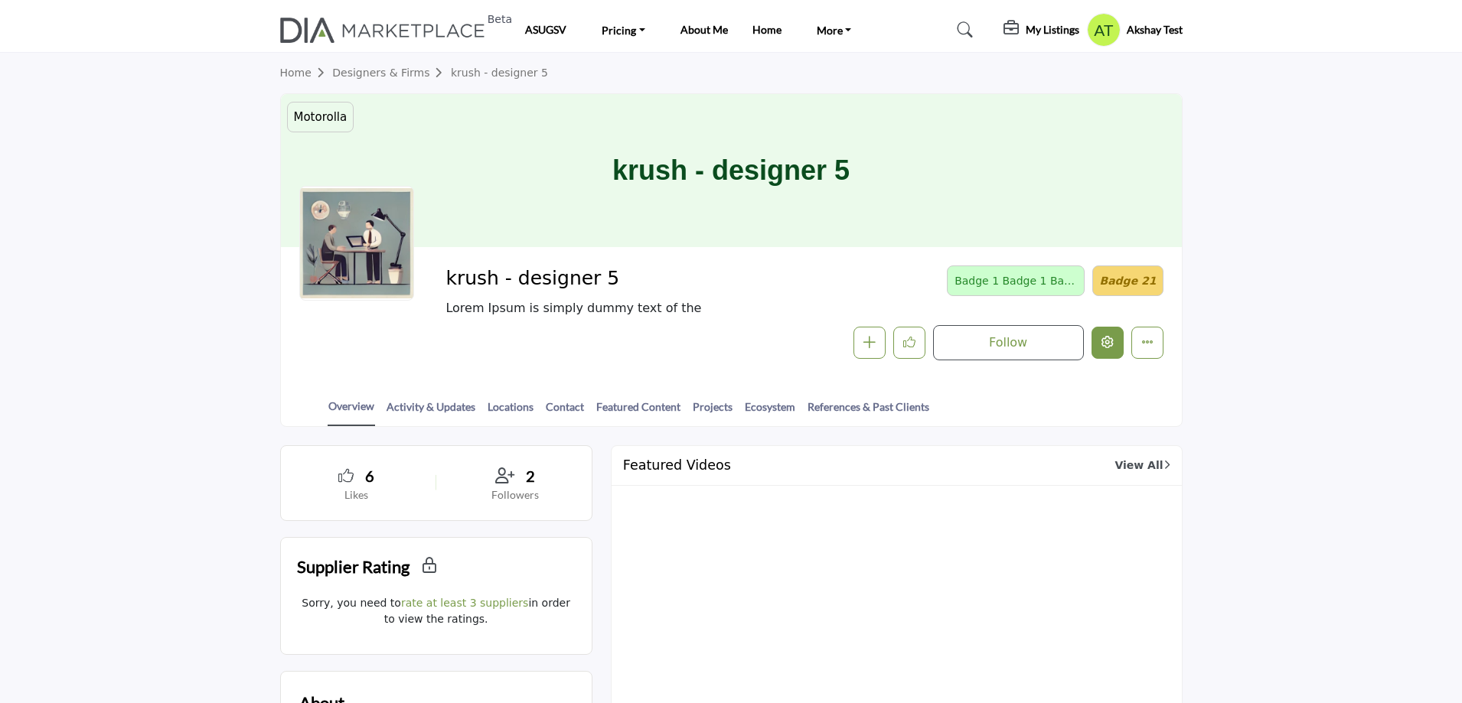
click at [1106, 349] on button "Edit company" at bounding box center [1108, 343] width 32 height 32
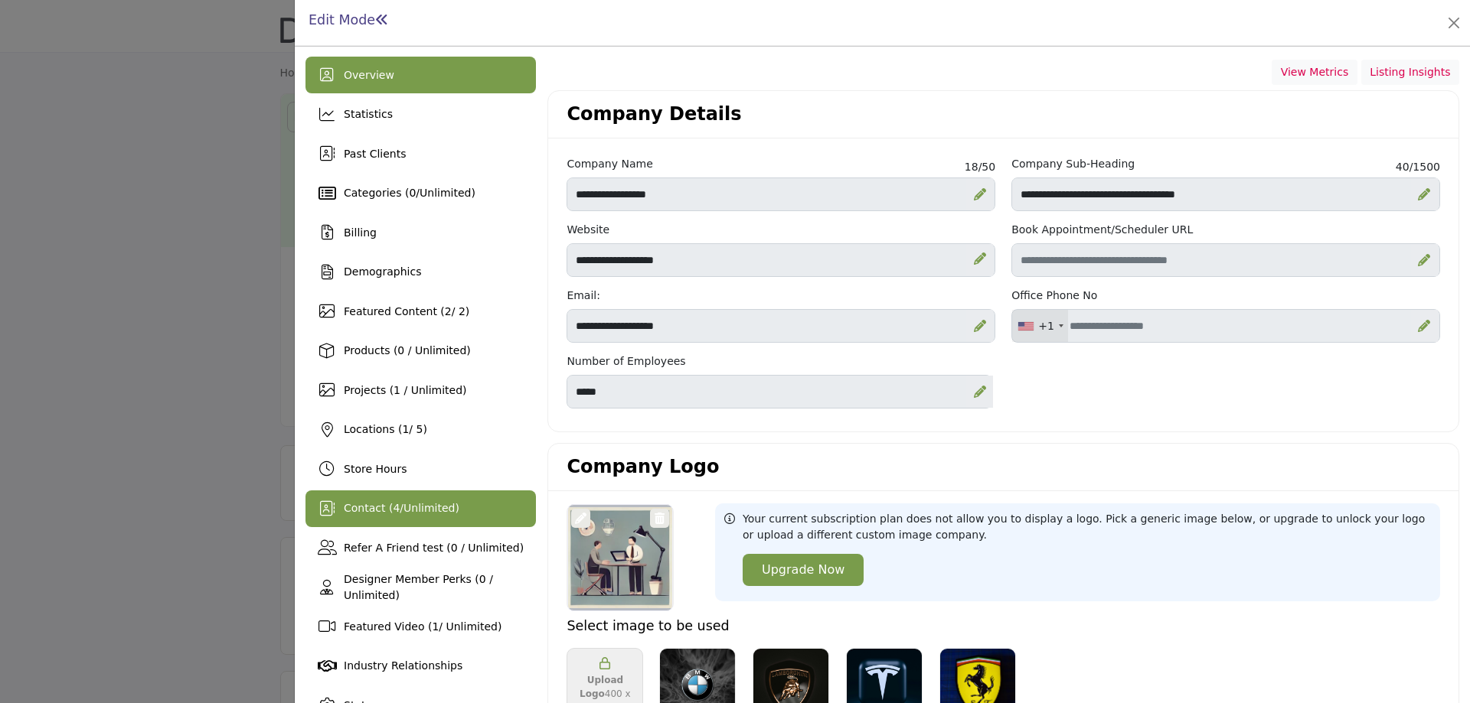
click at [411, 506] on span "Unlimited" at bounding box center [428, 508] width 51 height 12
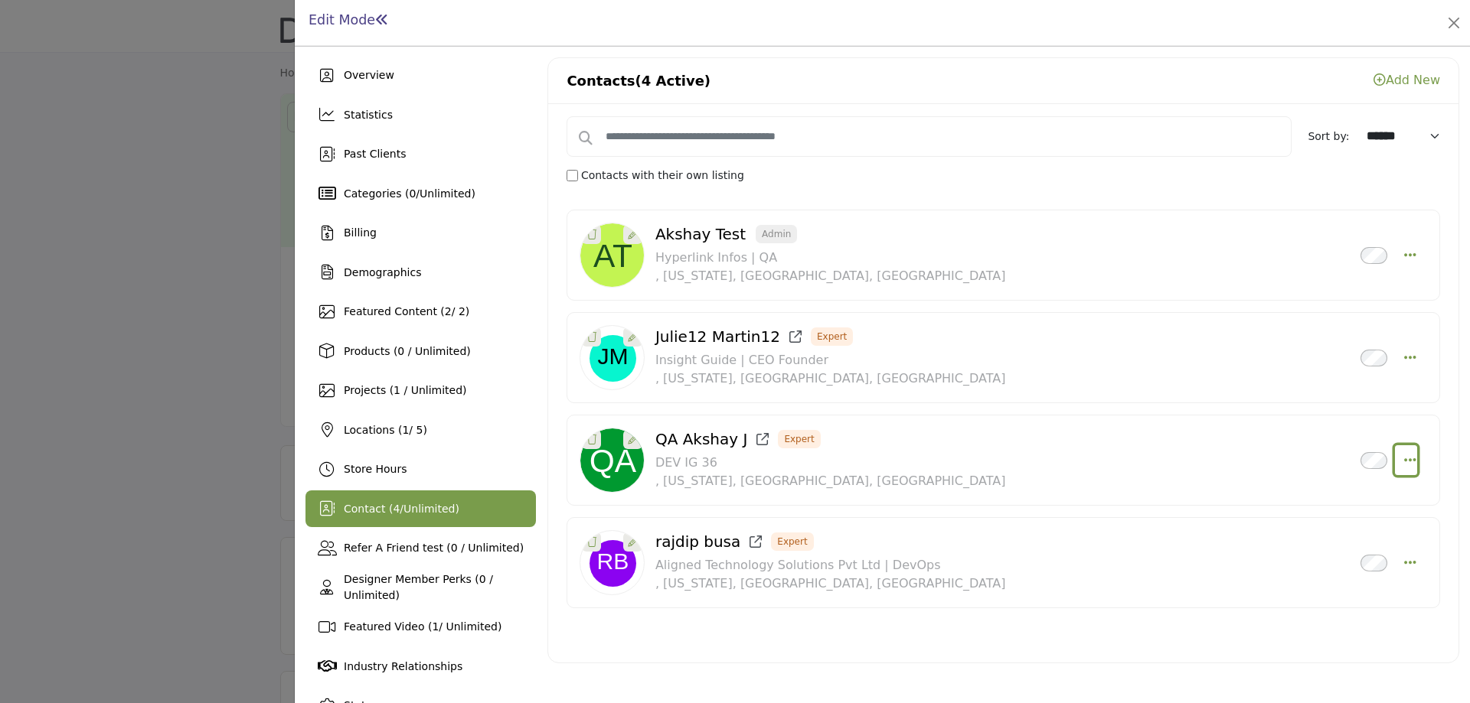
click at [1405, 462] on icon "Select Droddown options" at bounding box center [1410, 460] width 12 height 14
click at [1407, 353] on icon "Select Droddown options" at bounding box center [1410, 358] width 12 height 14
click at [1406, 353] on icon "Select Droddown options" at bounding box center [1410, 358] width 12 height 14
click at [1404, 256] on icon "Select Droddown options" at bounding box center [1410, 255] width 12 height 14
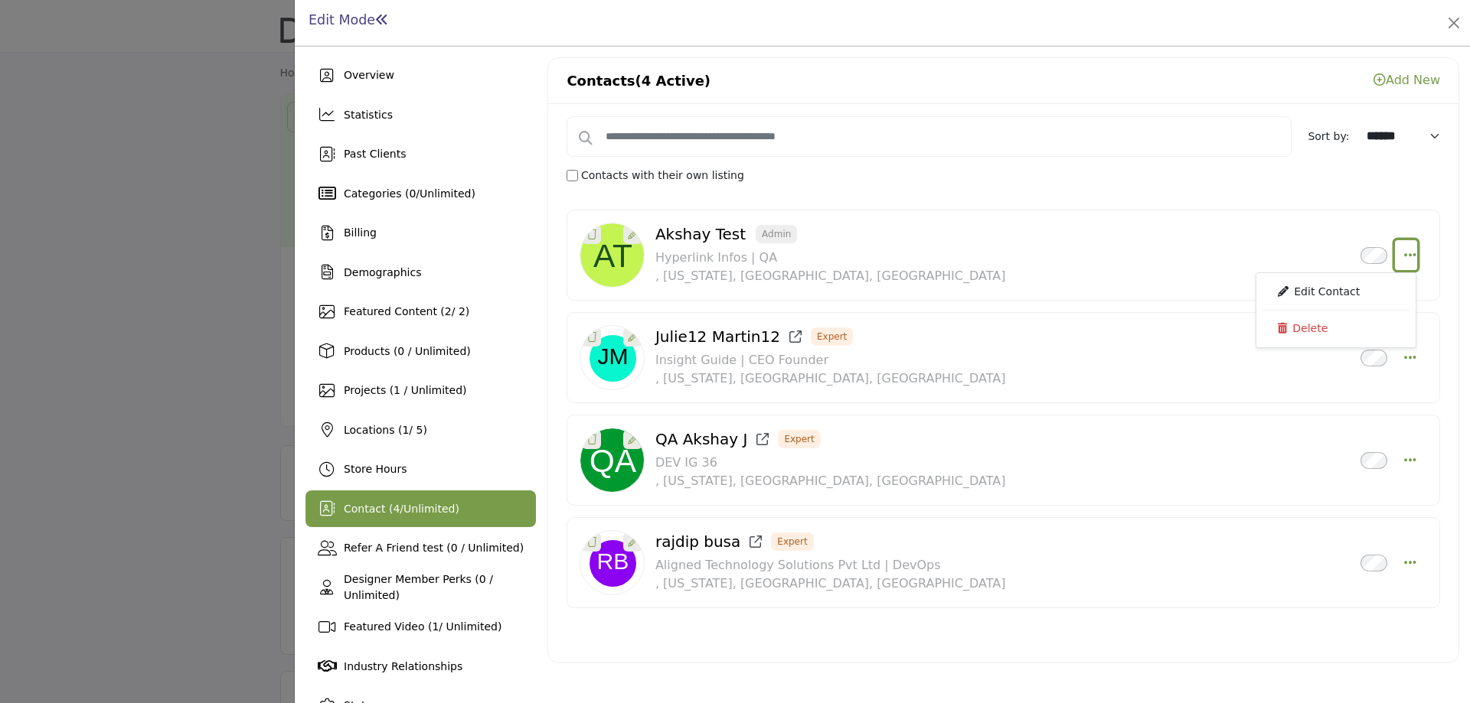
click at [1404, 256] on icon "Select Droddown options" at bounding box center [1410, 255] width 12 height 14
click at [1404, 563] on icon "Select Droddown options" at bounding box center [1410, 563] width 12 height 14
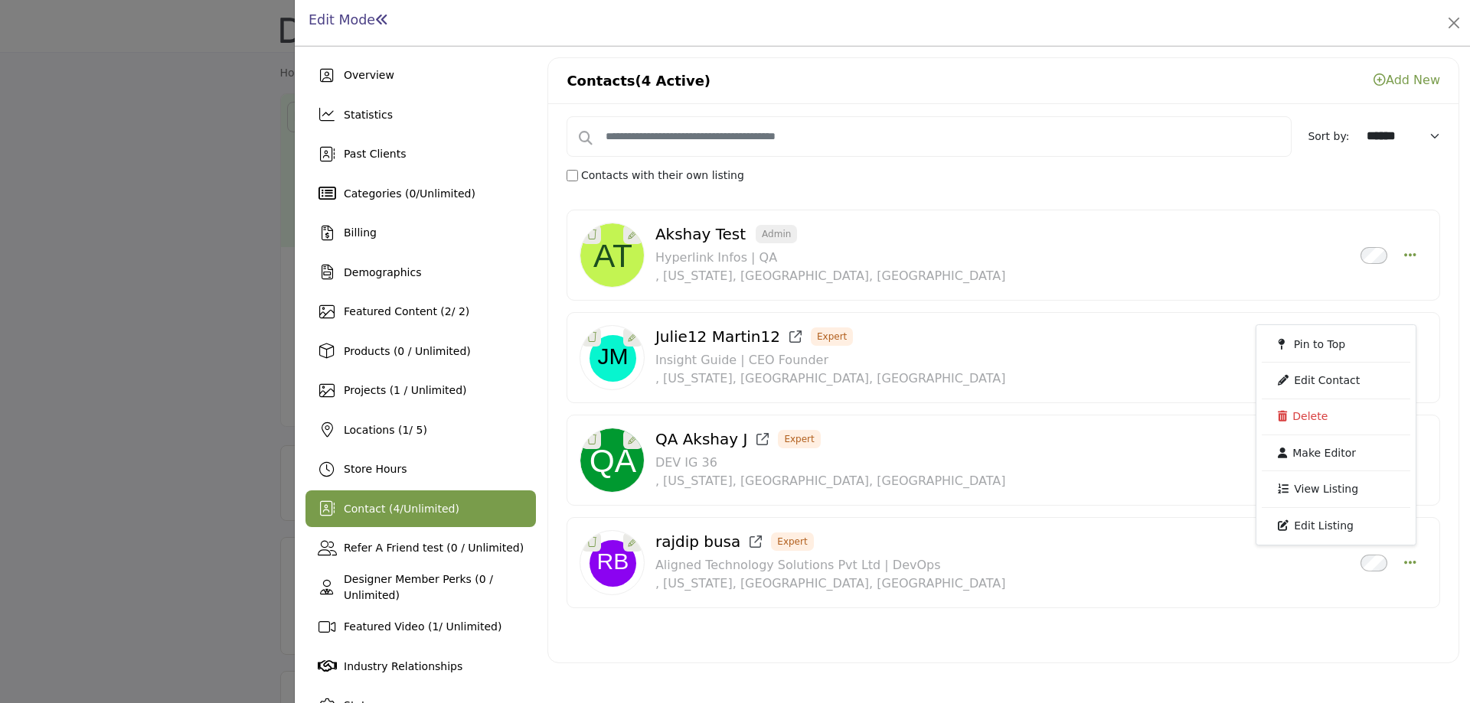
drag, startPoint x: 904, startPoint y: 451, endPoint x: 904, endPoint y: 471, distance: 19.9
click at [903, 459] on div "QA Akshay J Expert Inactive DEV IG 36 , New York, TN, USA 0 km away" at bounding box center [947, 460] width 585 height 60
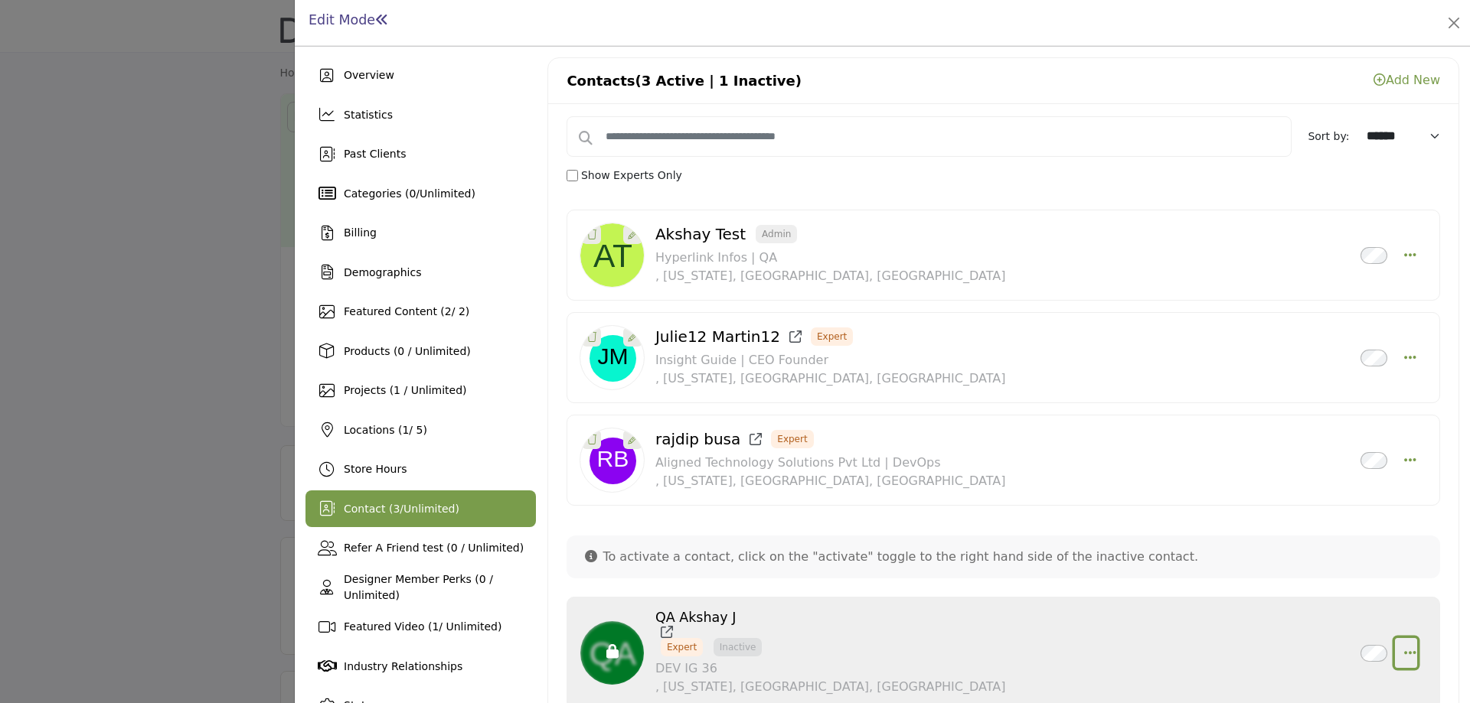
click at [1407, 653] on icon "button" at bounding box center [1410, 653] width 12 height 14
click at [1404, 454] on icon "Select Droddown options" at bounding box center [1410, 460] width 12 height 14
click at [1404, 455] on icon "Select Droddown options" at bounding box center [1410, 460] width 12 height 14
click at [1294, 18] on div "Edit Mode You are now opted into the directory. Your listing is now Active." at bounding box center [882, 23] width 1154 height 24
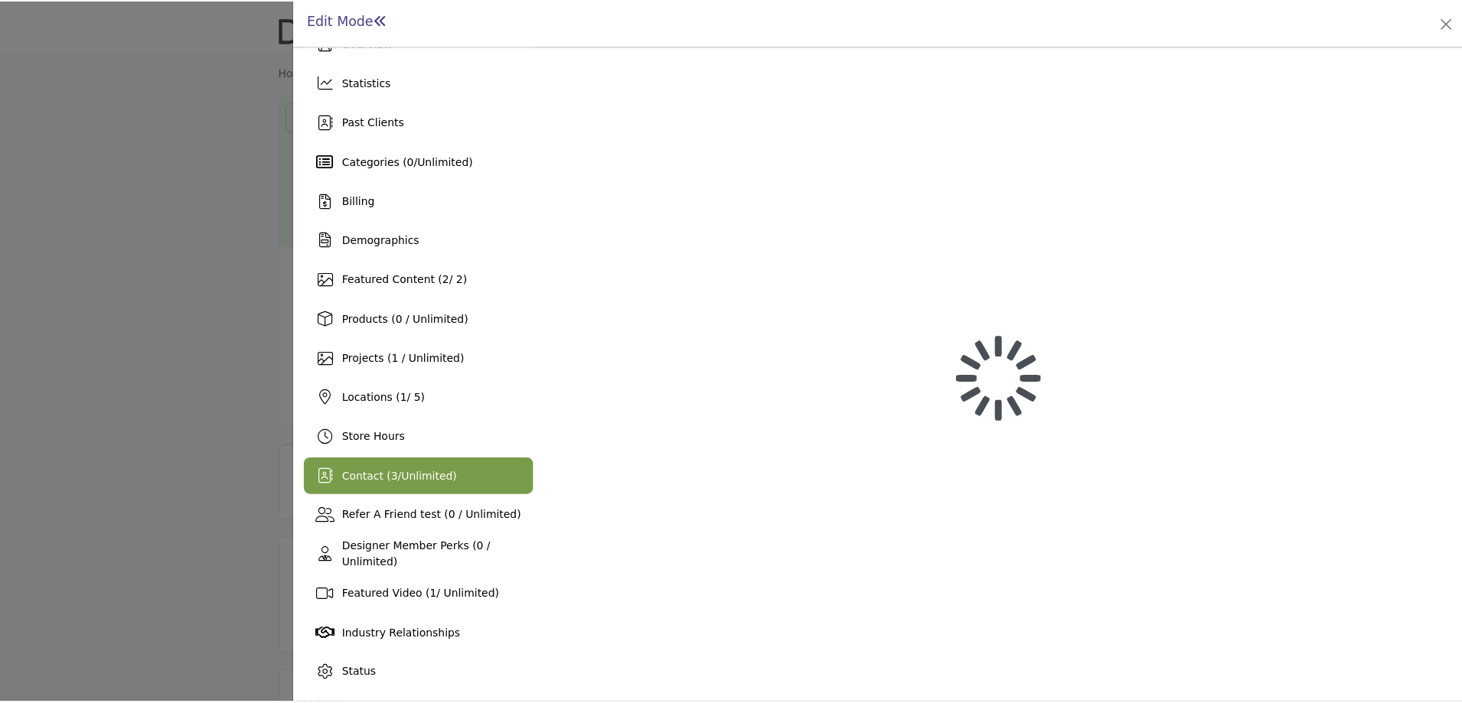
scroll to position [32, 0]
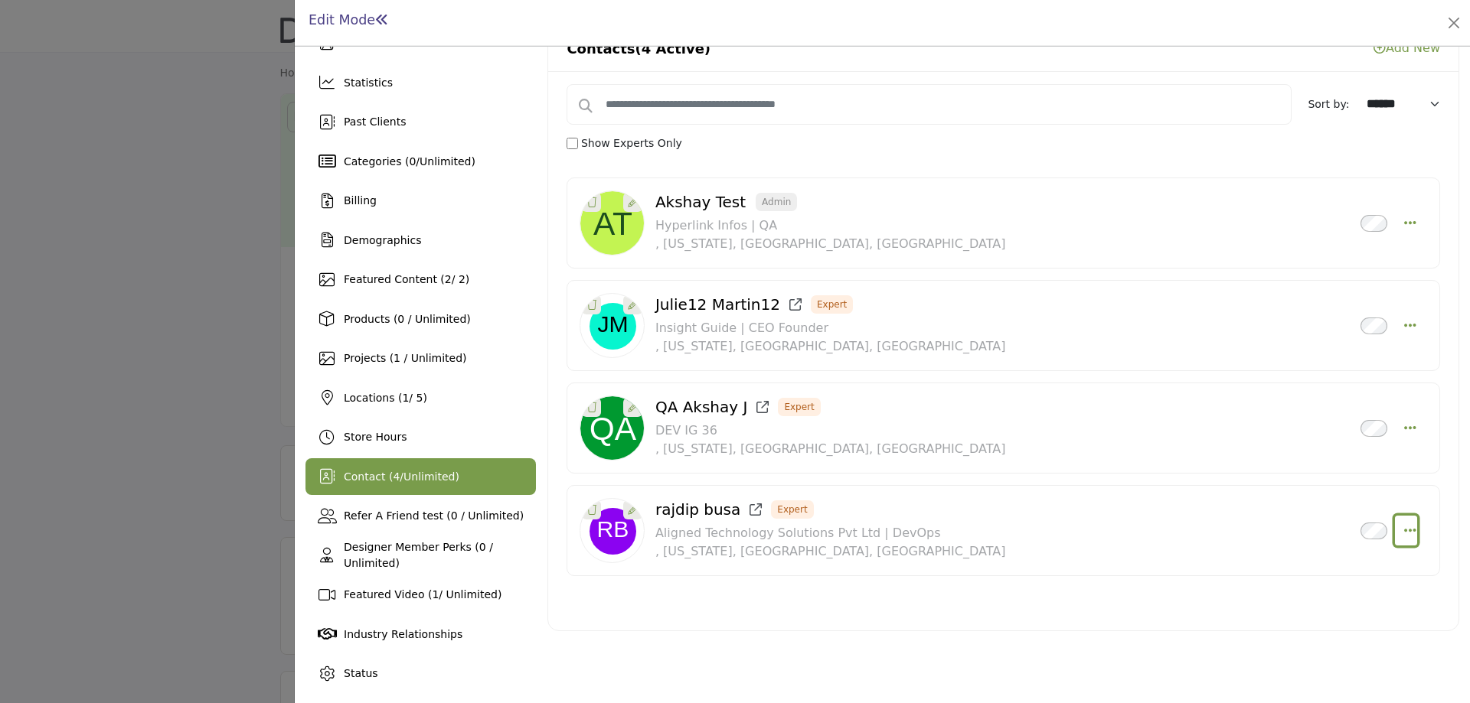
click at [1404, 535] on icon "Select Droddown options" at bounding box center [1410, 531] width 12 height 14
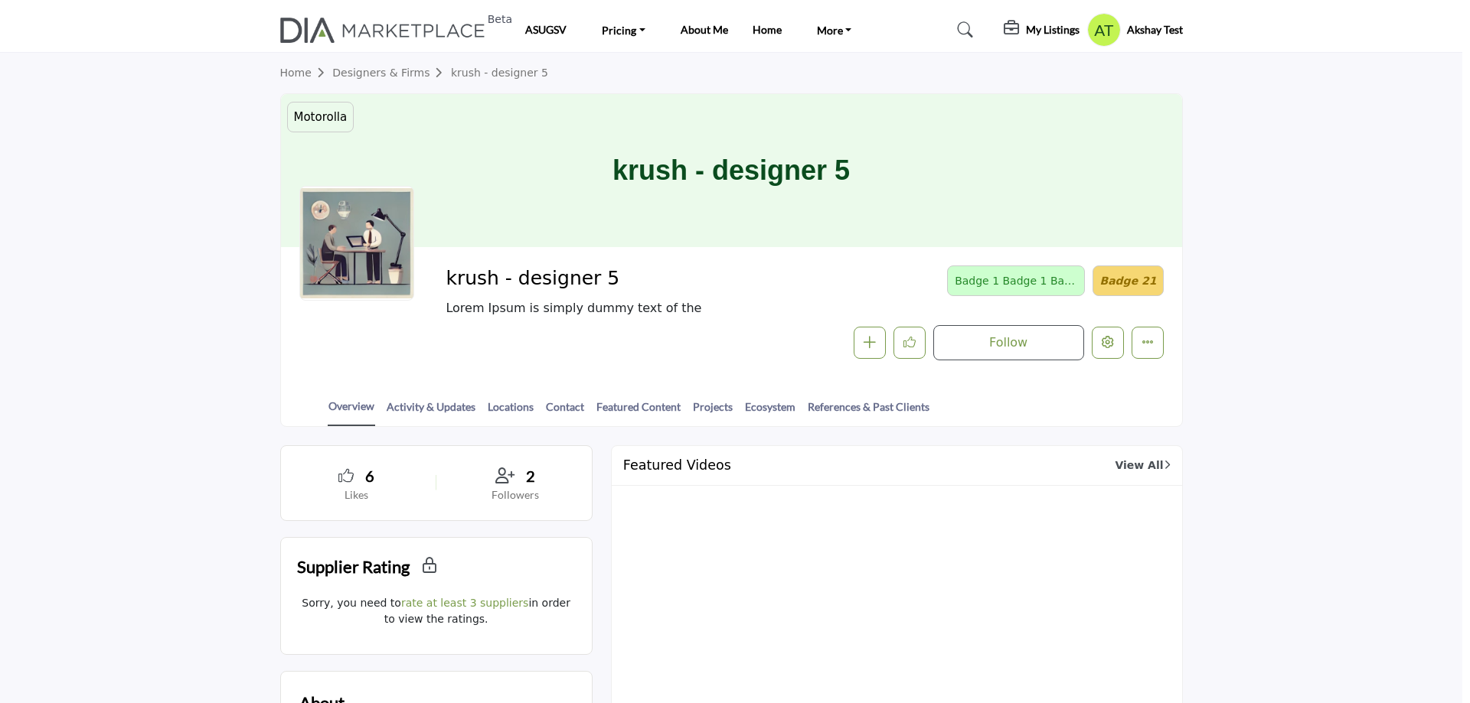
click at [249, 470] on div at bounding box center [735, 351] width 1470 height 703
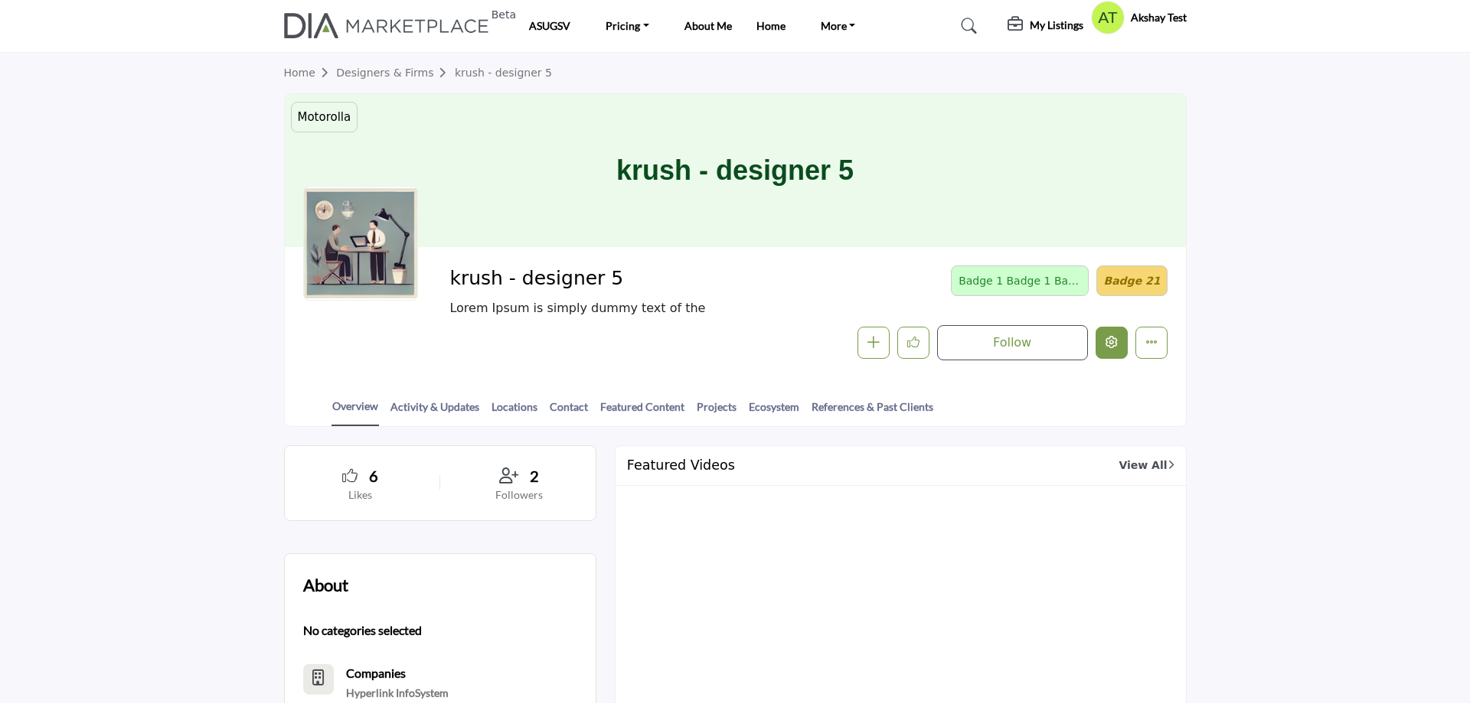
click at [1106, 341] on icon "Edit company" at bounding box center [1111, 342] width 12 height 12
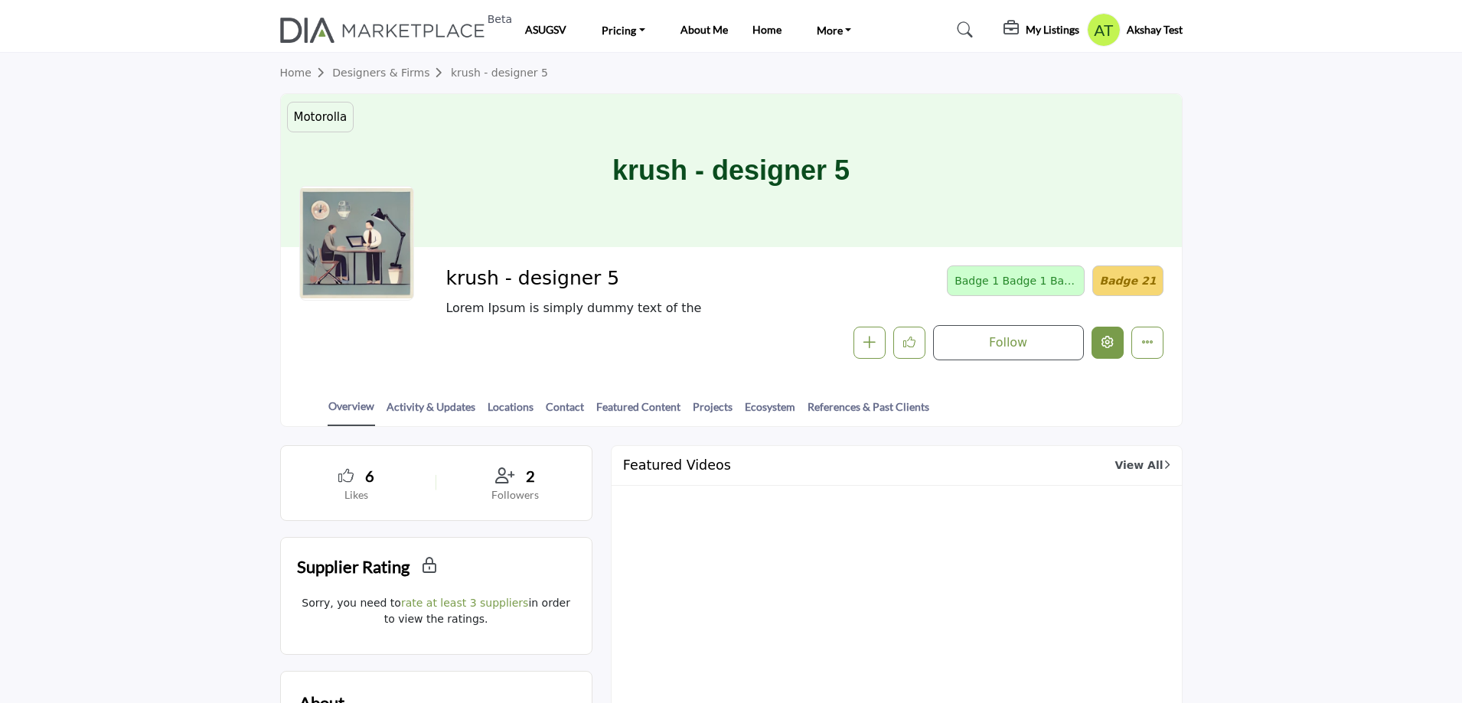
click at [1109, 339] on icon "Edit company" at bounding box center [1108, 342] width 12 height 12
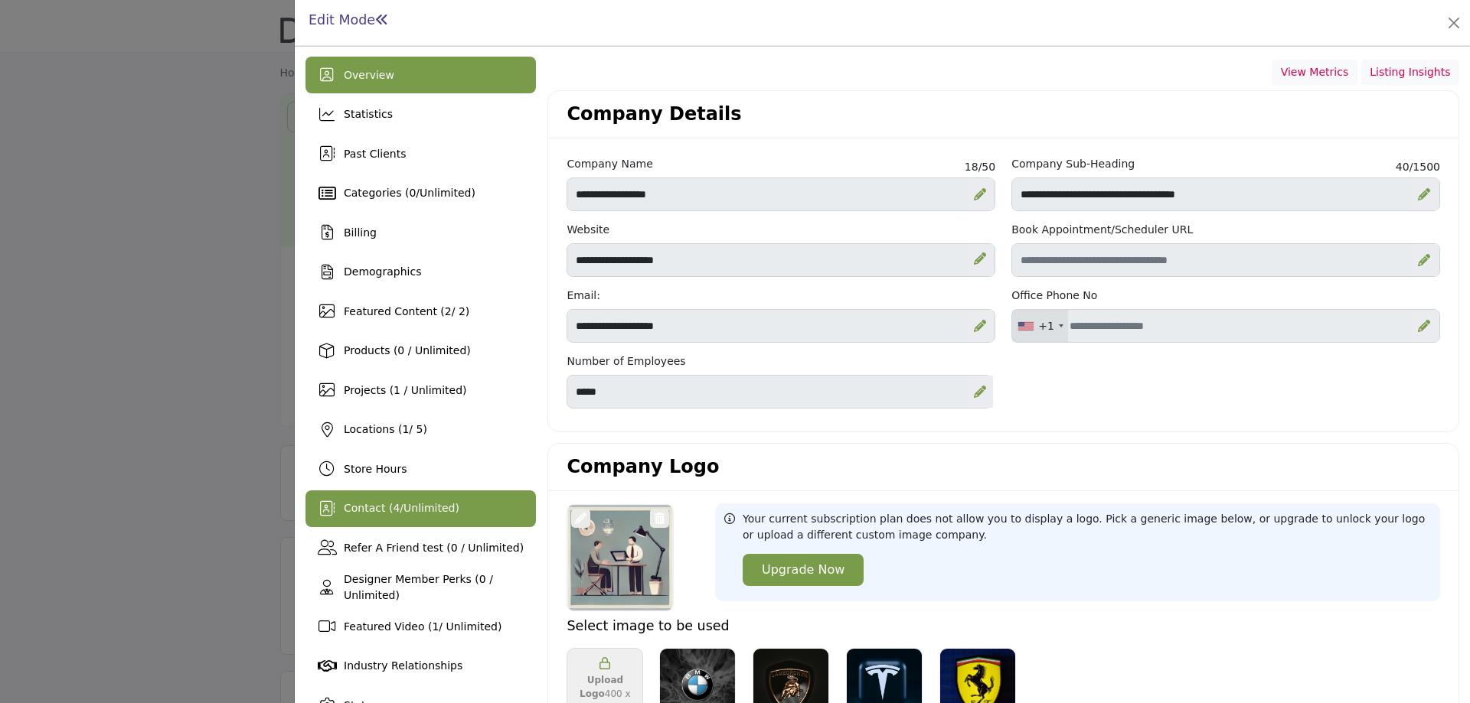
click at [410, 504] on span "Unlimited" at bounding box center [428, 508] width 51 height 12
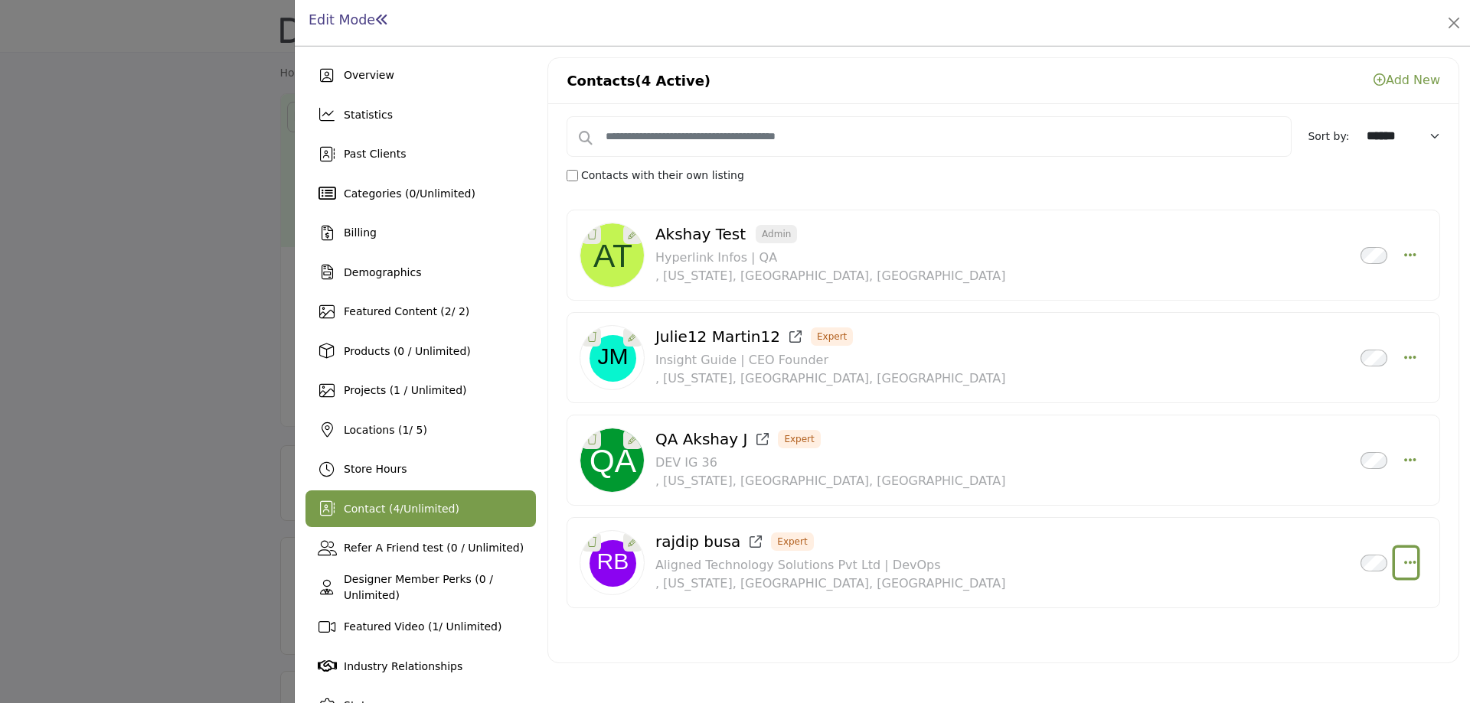
click at [1404, 564] on icon "Select Droddown options" at bounding box center [1410, 563] width 12 height 14
click at [1404, 251] on icon "Select Droddown options" at bounding box center [1410, 255] width 12 height 14
click at [1404, 361] on icon "Select Droddown options" at bounding box center [1410, 358] width 12 height 14
click at [1078, 434] on div "QA Akshay J Expert Inactive DEV IG 36 , [US_STATE], [GEOGRAPHIC_DATA], [GEOGRAP…" at bounding box center [947, 460] width 585 height 60
click at [1409, 461] on button "Select Droddown options" at bounding box center [1406, 461] width 22 height 31
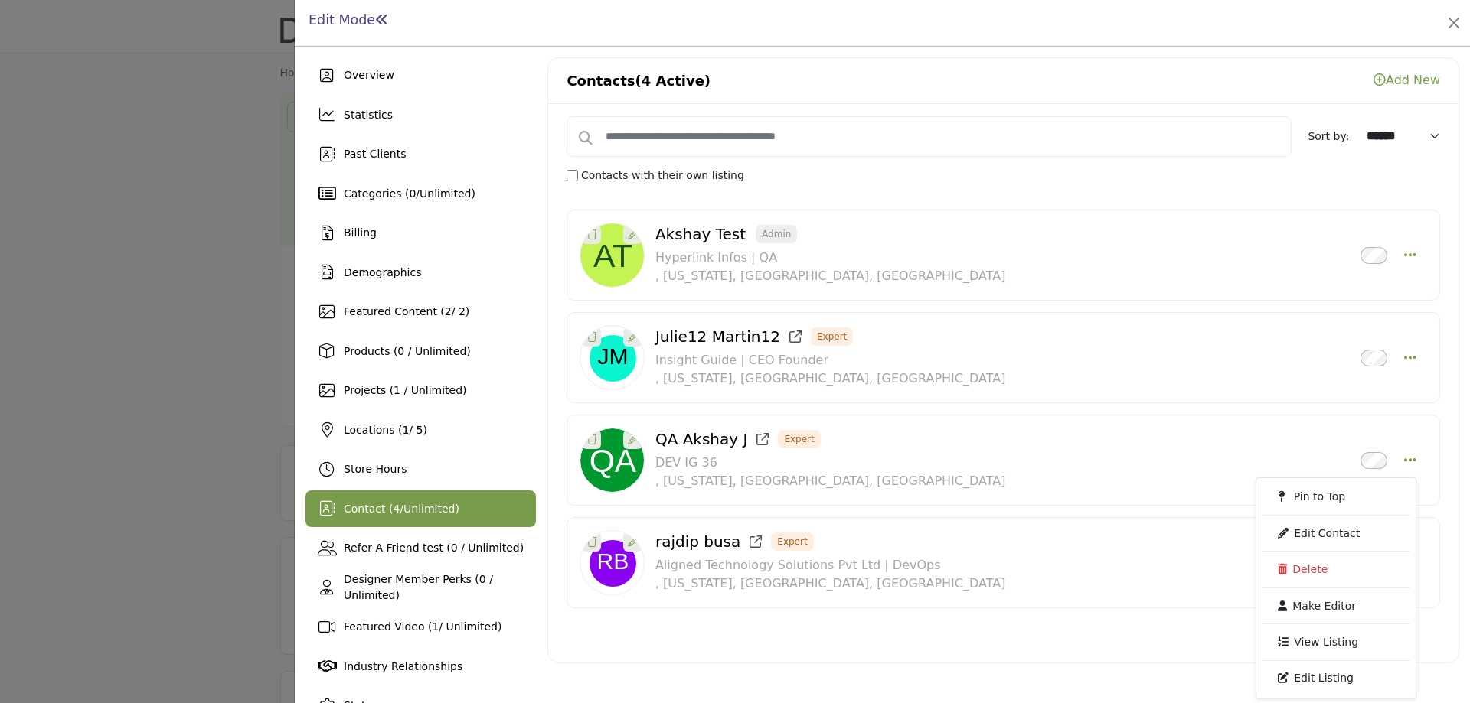
click at [1261, 471] on div "Pin to Top Edit Contact [GEOGRAPHIC_DATA] Make Editor View Listing Delete" at bounding box center [1331, 461] width 169 height 31
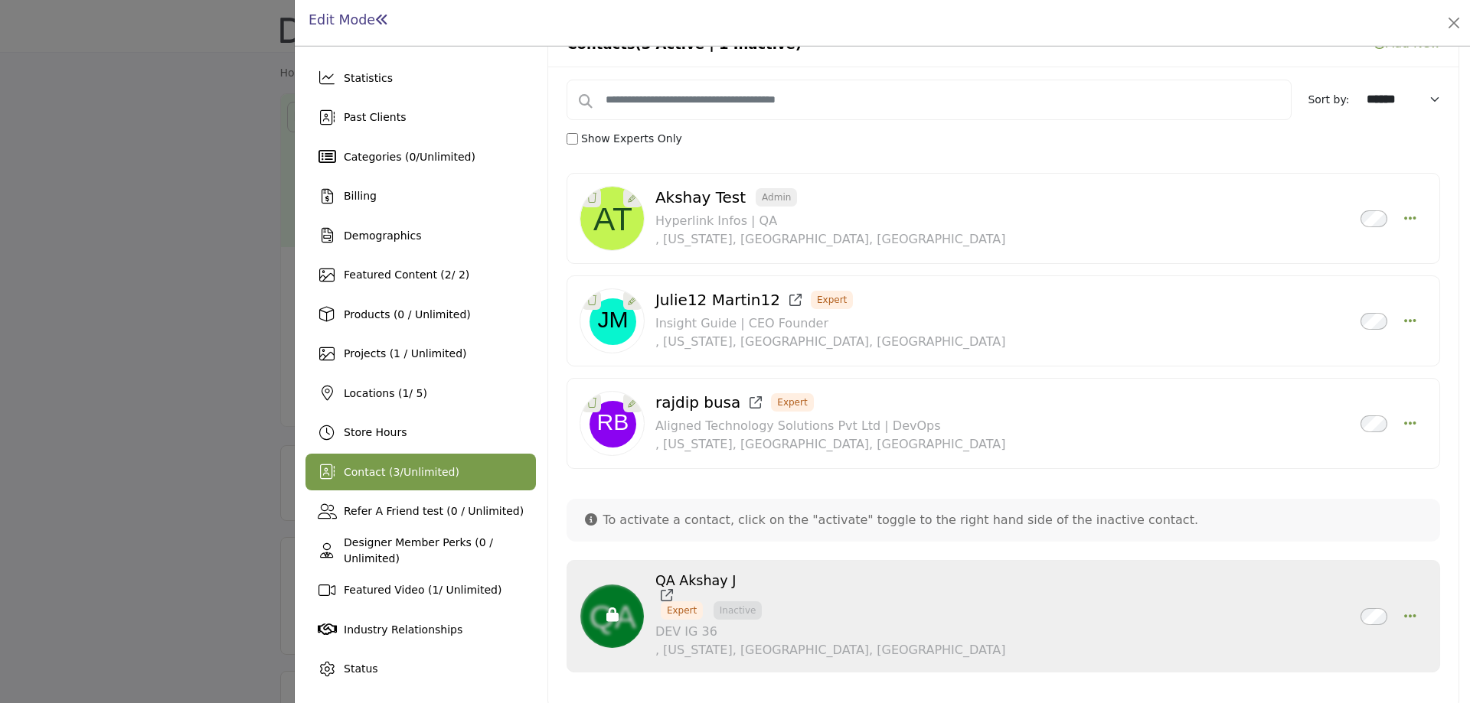
scroll to position [57, 0]
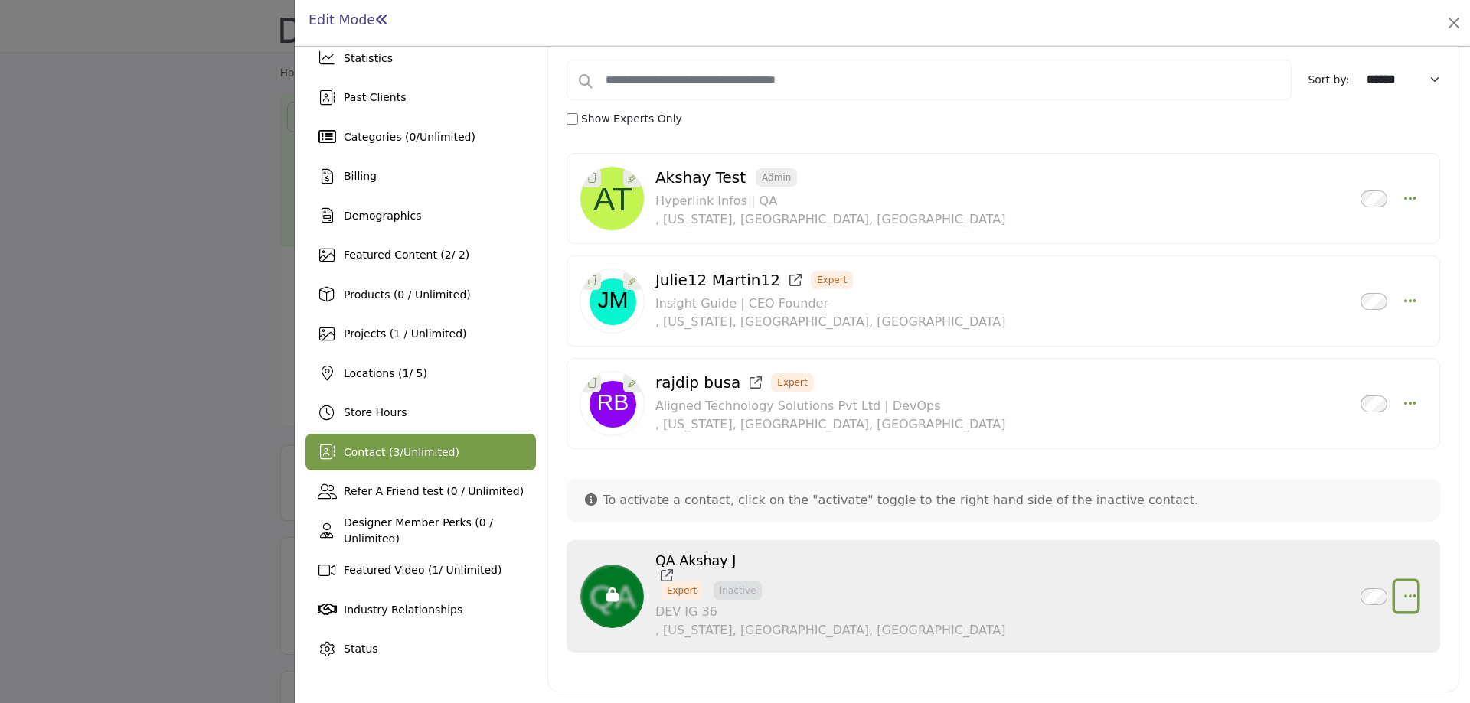
click at [1408, 600] on icon "button" at bounding box center [1410, 596] width 12 height 14
click at [1409, 402] on div "[PERSON_NAME] Expert Inactive" at bounding box center [1002, 403] width 847 height 65
click at [1409, 402] on button "Select Droddown options" at bounding box center [1406, 404] width 22 height 31
click at [1404, 304] on icon "Select Droddown options" at bounding box center [1410, 301] width 12 height 14
click at [1404, 198] on icon "Select Droddown options" at bounding box center [1410, 198] width 12 height 14
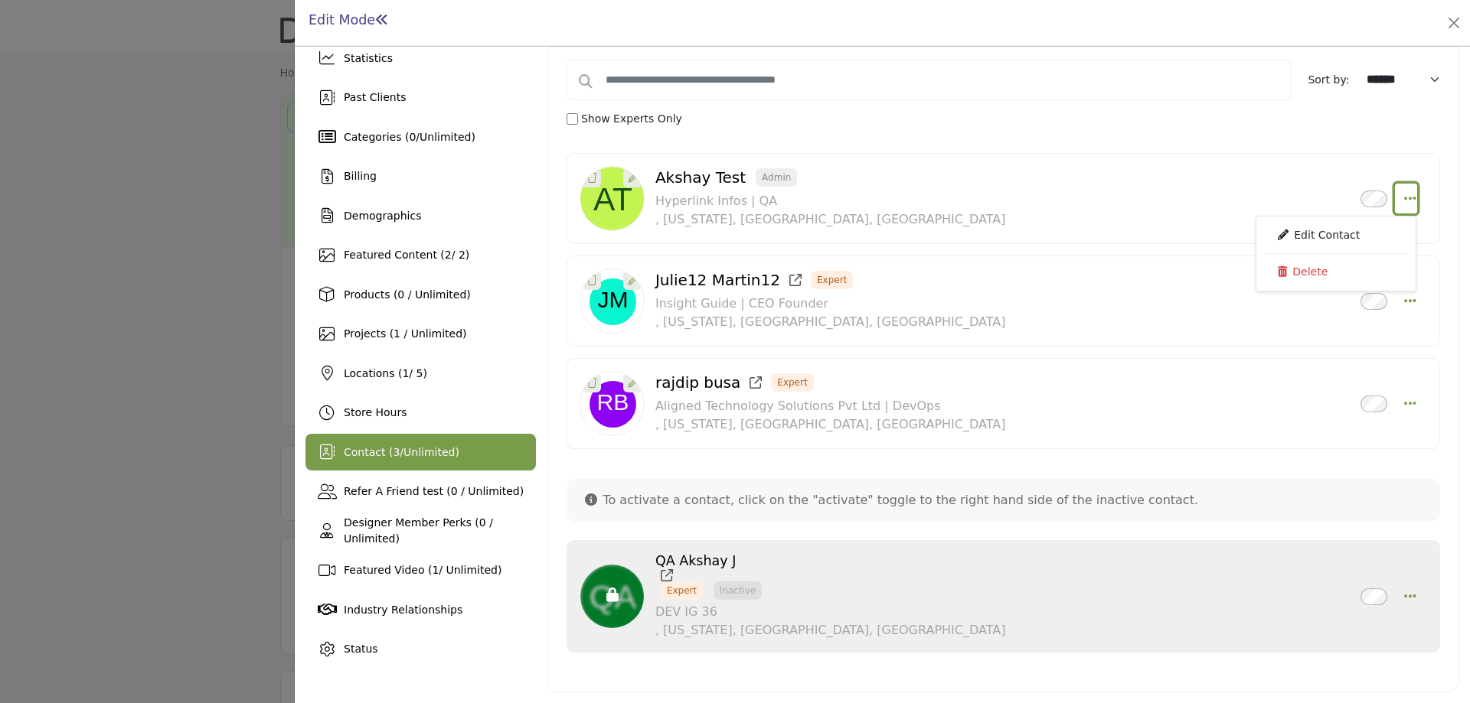
click at [1404, 198] on icon "Select Droddown options" at bounding box center [1410, 198] width 12 height 14
click at [396, 449] on span "Contact ( 3 / Unlimited )" at bounding box center [402, 452] width 116 height 12
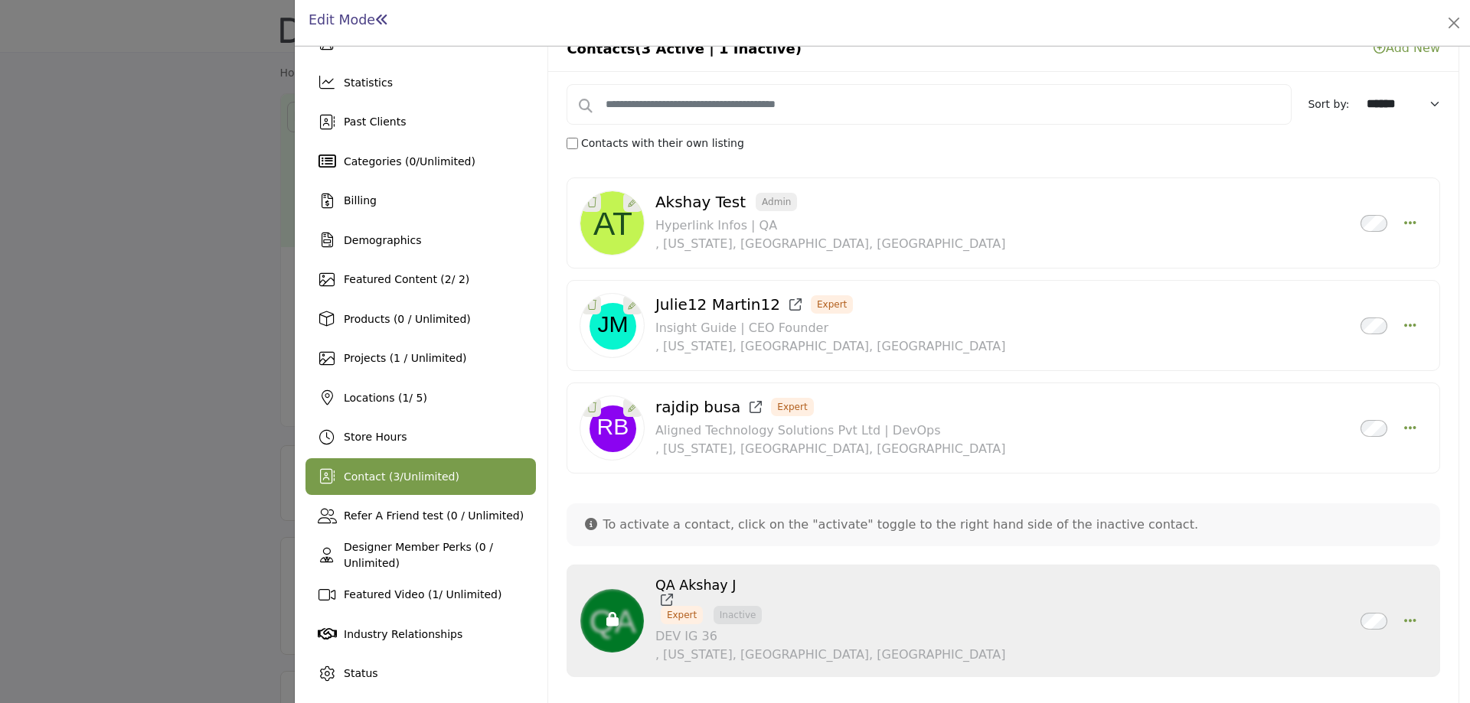
scroll to position [57, 0]
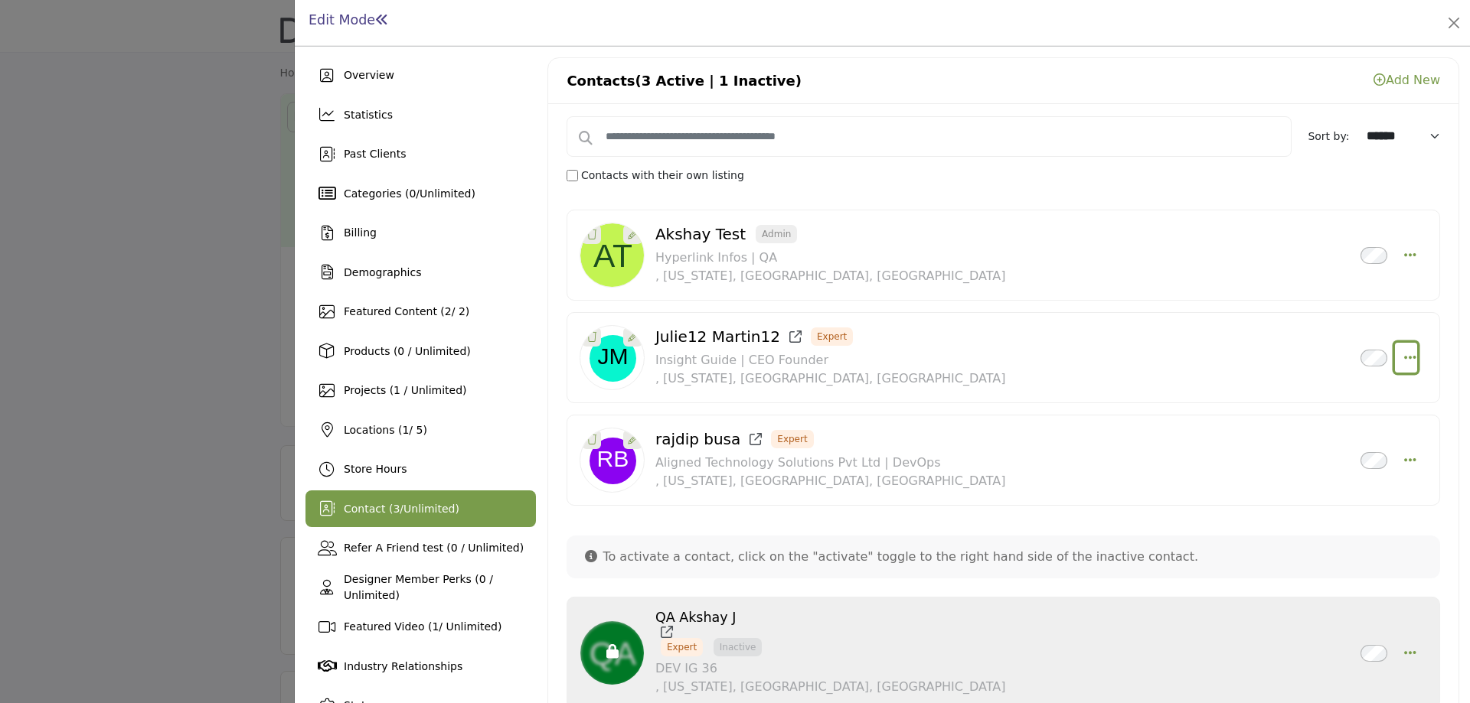
click at [1404, 354] on icon "Select Droddown options" at bounding box center [1410, 358] width 12 height 14
click at [1193, 366] on div "Julie12 Martin12 Expert Inactive Insight Guide | CEO Founder , [US_STATE], [GEO…" at bounding box center [947, 358] width 585 height 60
click at [1404, 652] on icon "button" at bounding box center [1410, 653] width 12 height 14
click at [1339, 547] on link "Make Editor" at bounding box center [1335, 544] width 149 height 28
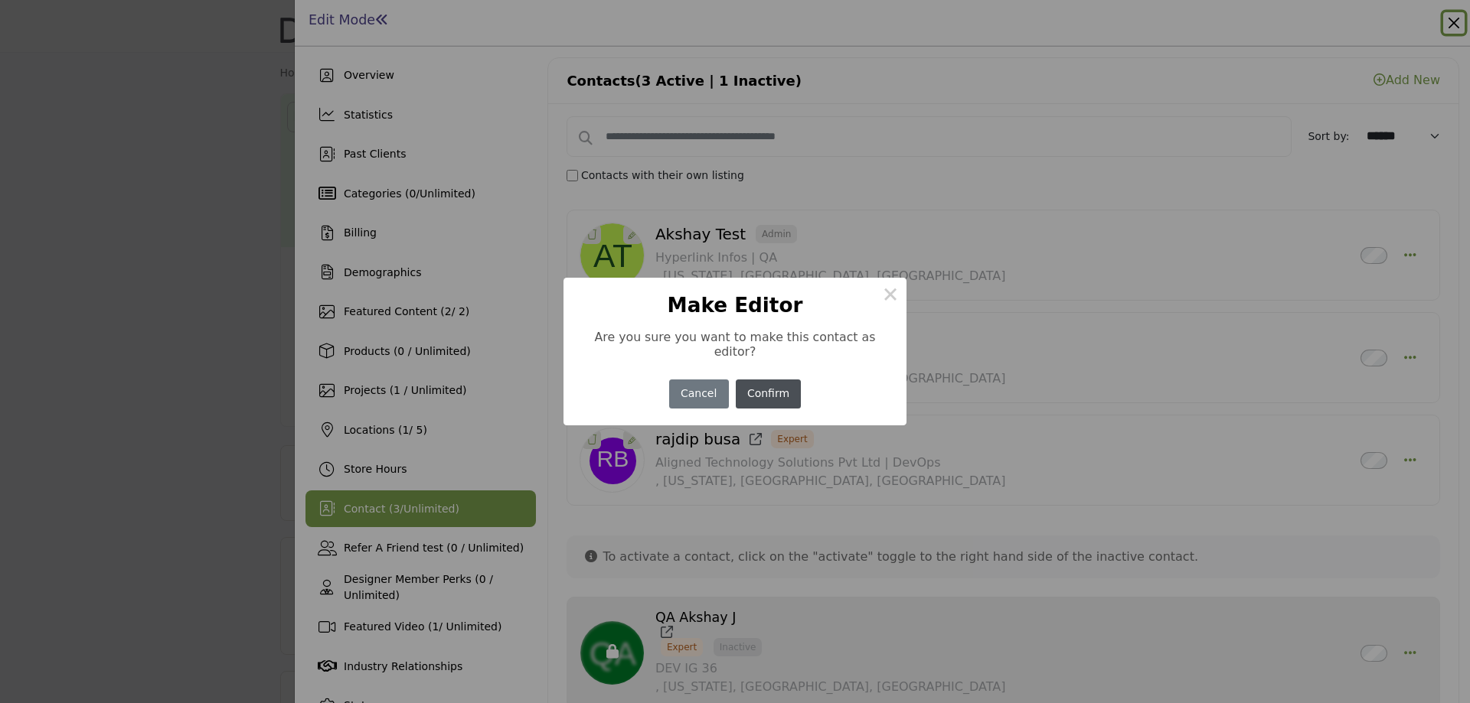
click at [770, 395] on button "Confirm" at bounding box center [769, 395] width 66 height 30
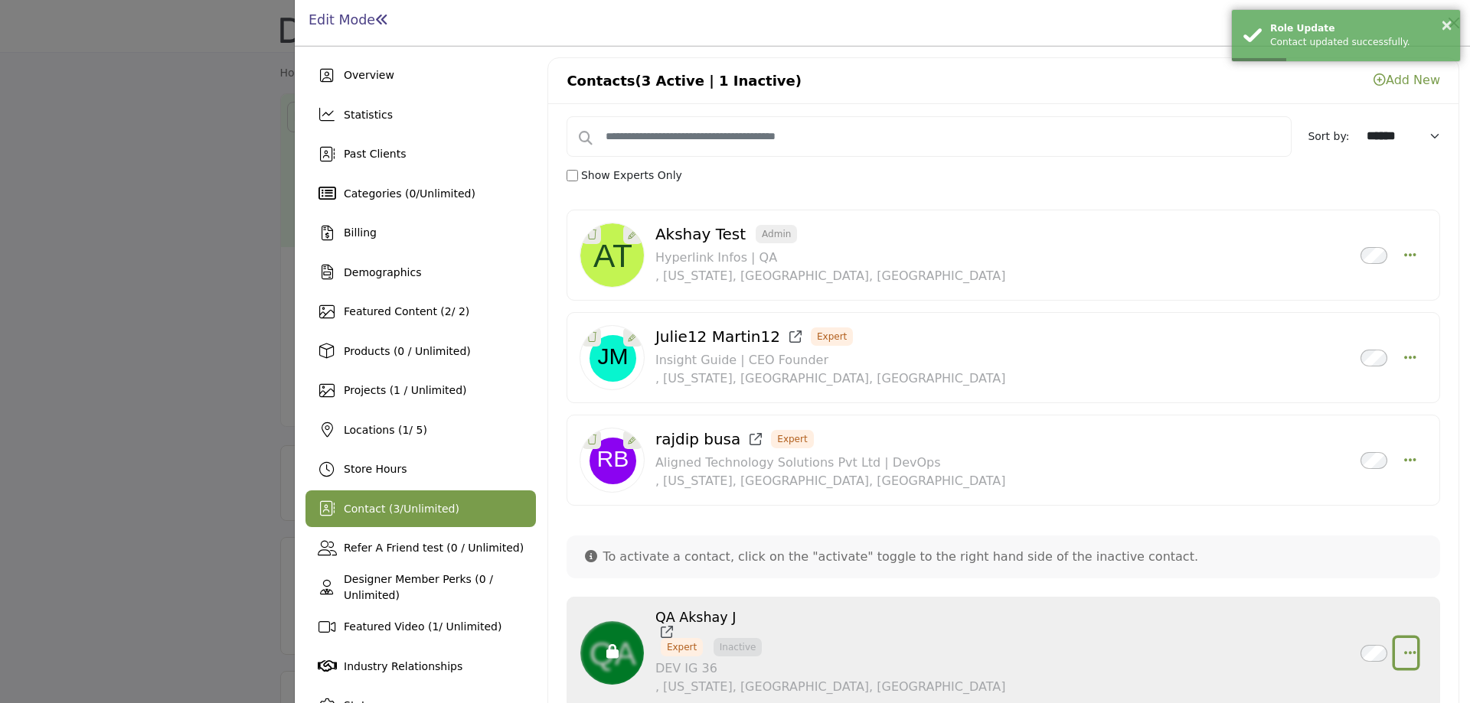
click at [1404, 648] on icon "button" at bounding box center [1410, 653] width 12 height 14
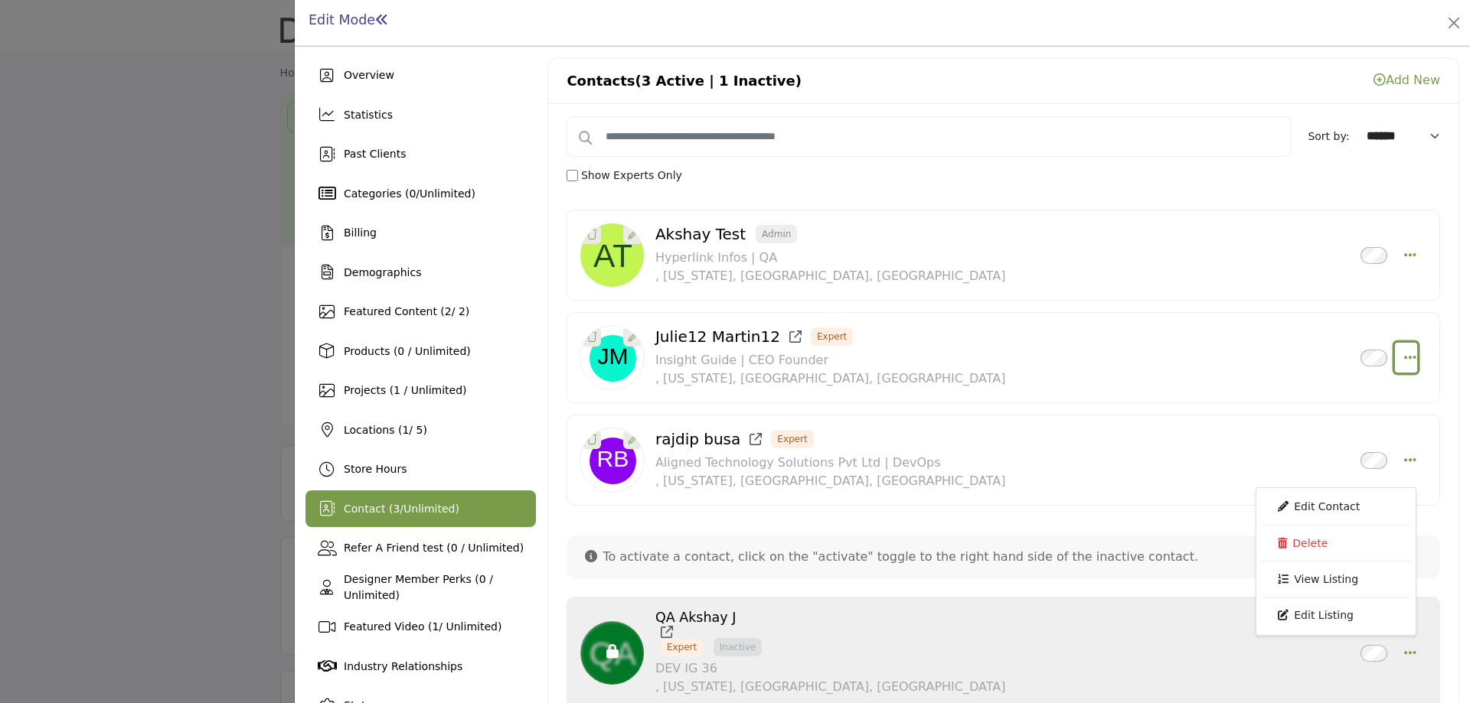
click at [1404, 354] on icon "Select Droddown options" at bounding box center [1410, 358] width 12 height 14
click at [932, 270] on div "Akshay Test Admin Inactive Hyperlink Infos | QA , [US_STATE], [GEOGRAPHIC_DATA]…" at bounding box center [947, 255] width 585 height 60
